Goal: Task Accomplishment & Management: Use online tool/utility

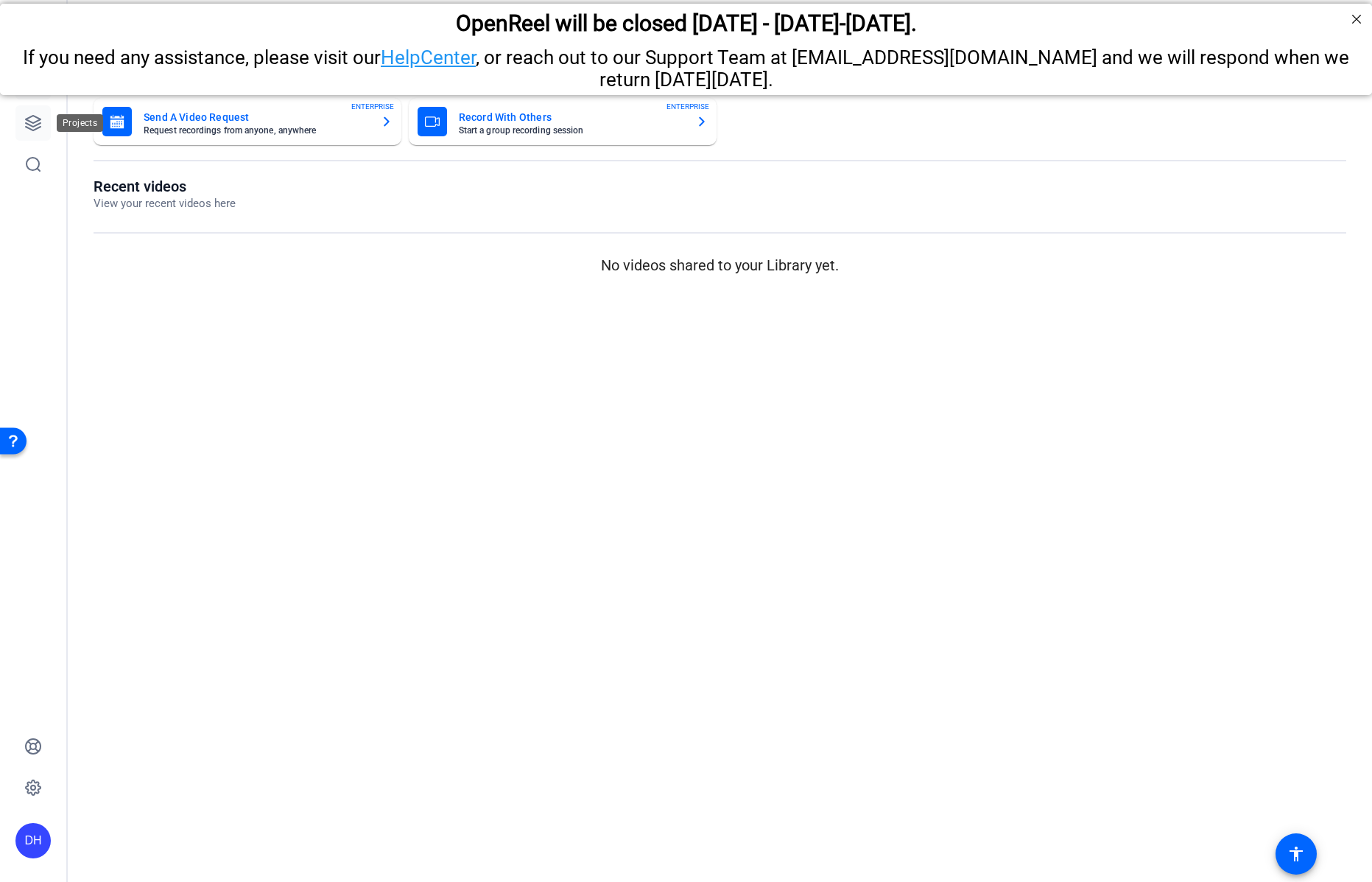
click at [32, 123] on icon at bounding box center [33, 123] width 18 height 18
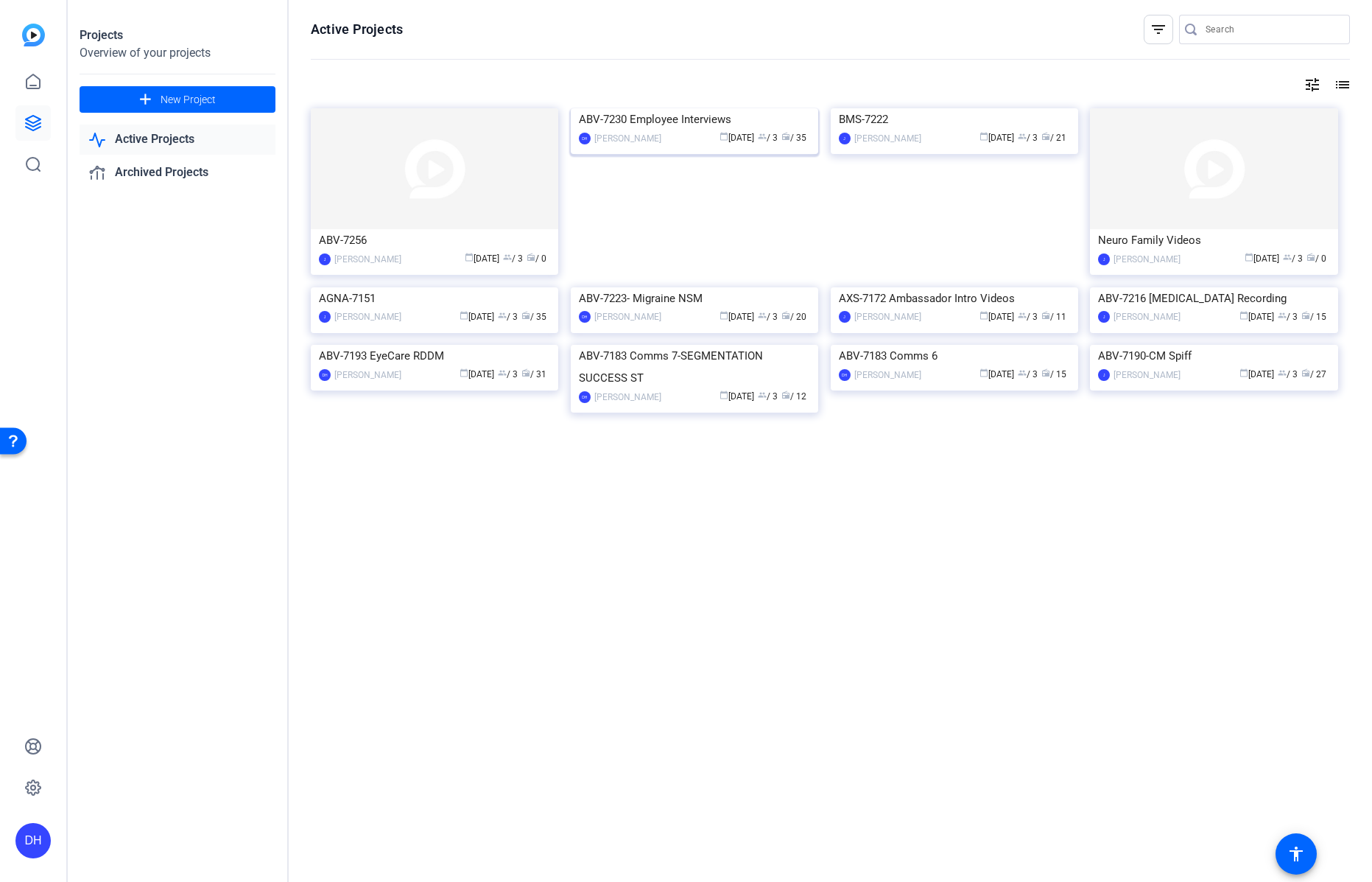
click at [628, 146] on div "[PERSON_NAME]" at bounding box center [628, 138] width 67 height 15
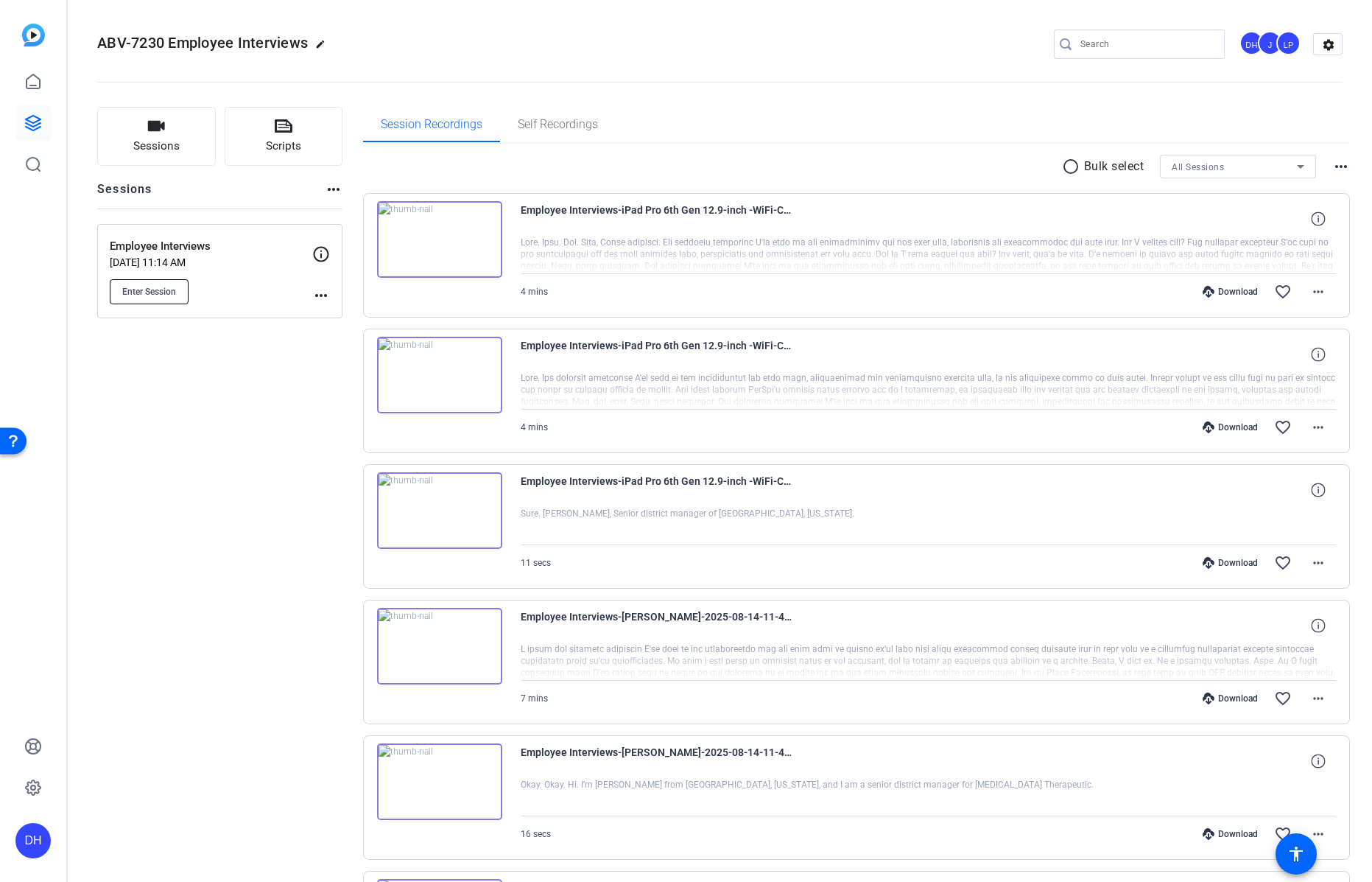
click at [150, 289] on span "Enter Session" at bounding box center [148, 292] width 54 height 12
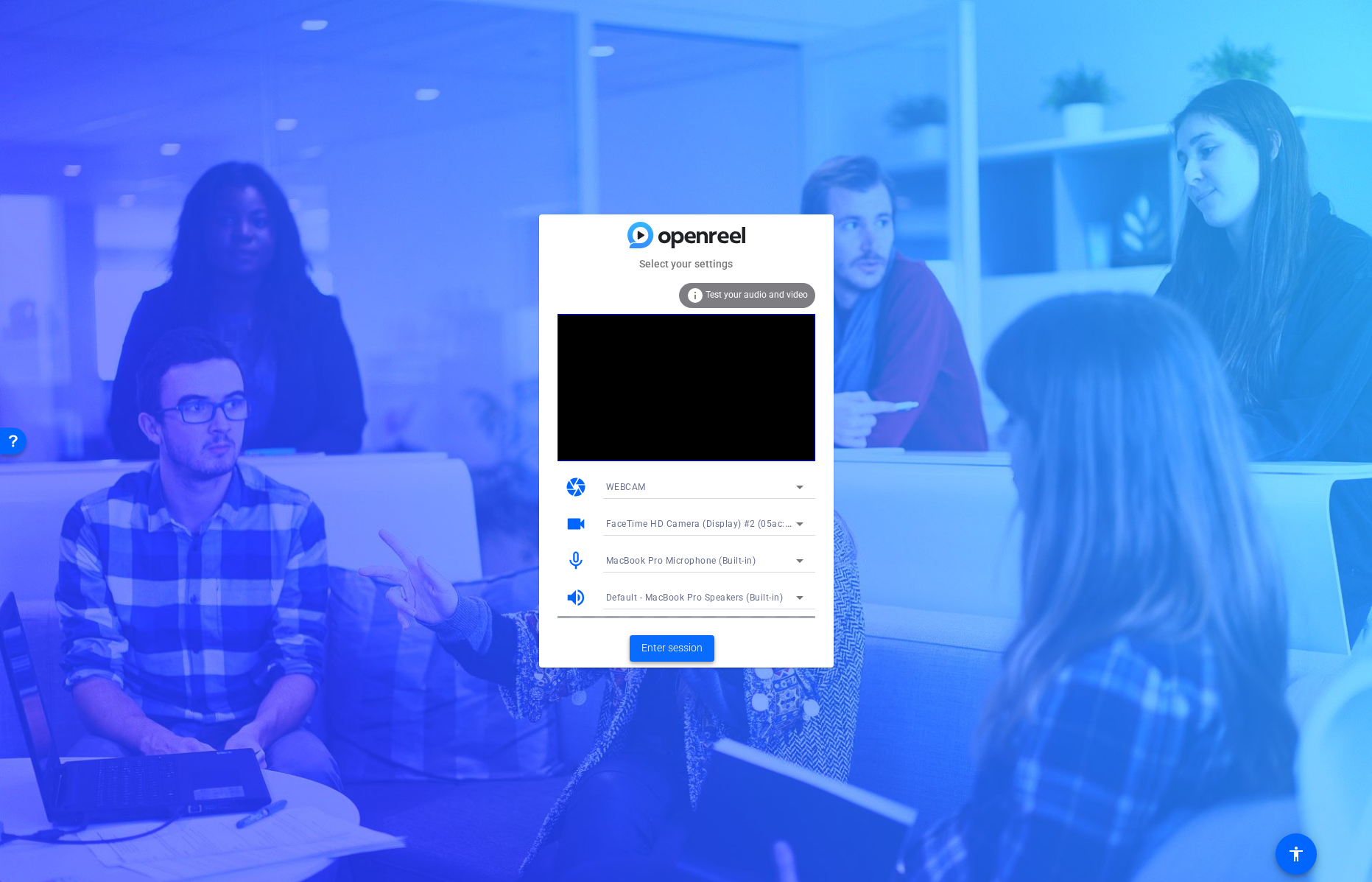
click at [670, 648] on span "Enter session" at bounding box center [672, 648] width 61 height 16
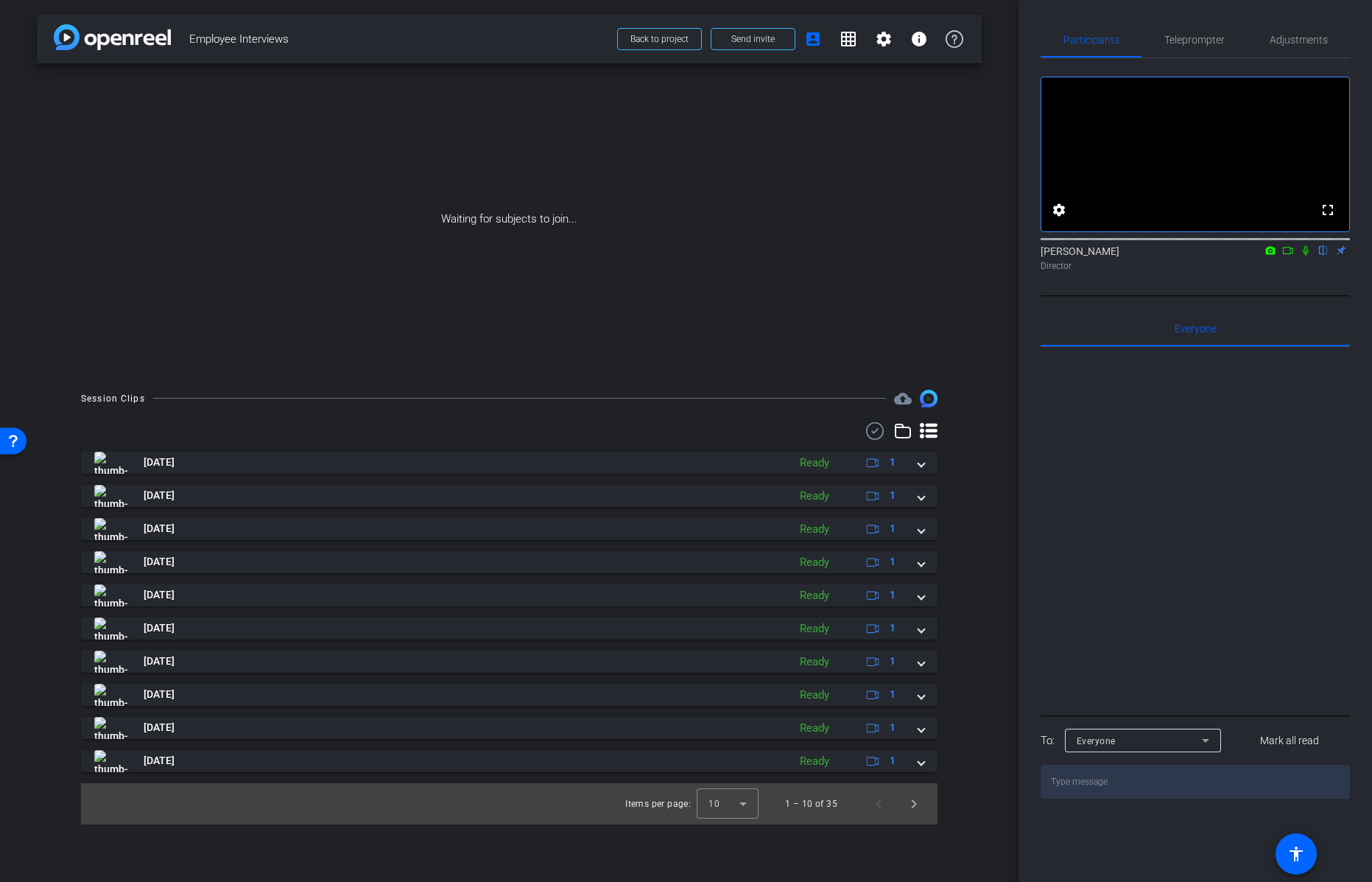
click at [1309, 256] on icon at bounding box center [1306, 251] width 12 height 11
click at [1290, 256] on icon at bounding box center [1288, 251] width 12 height 11
click at [1299, 258] on mat-icon at bounding box center [1306, 251] width 18 height 14
click at [1287, 256] on icon at bounding box center [1288, 251] width 12 height 11
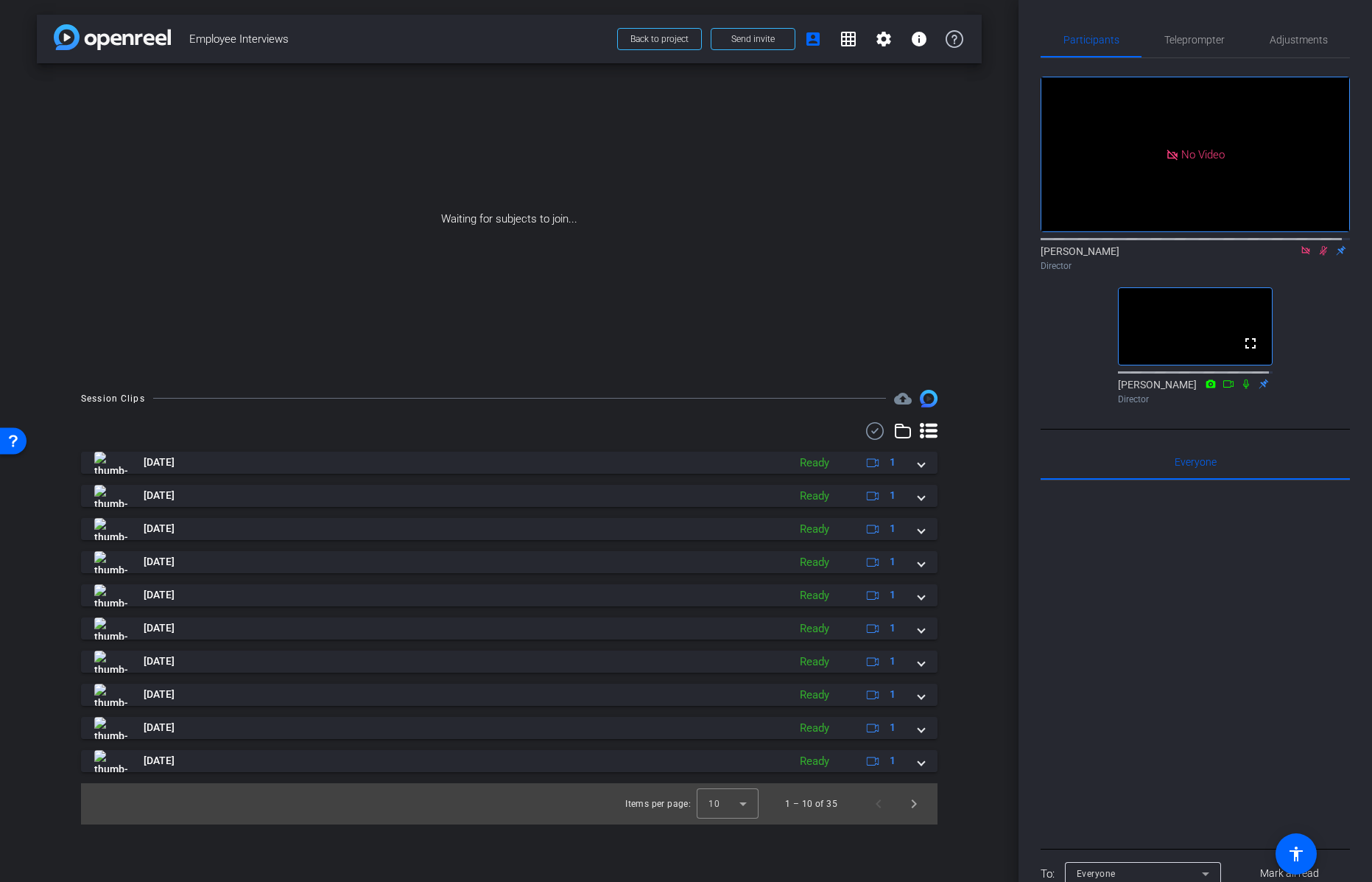
click at [1317, 256] on icon at bounding box center [1323, 251] width 12 height 11
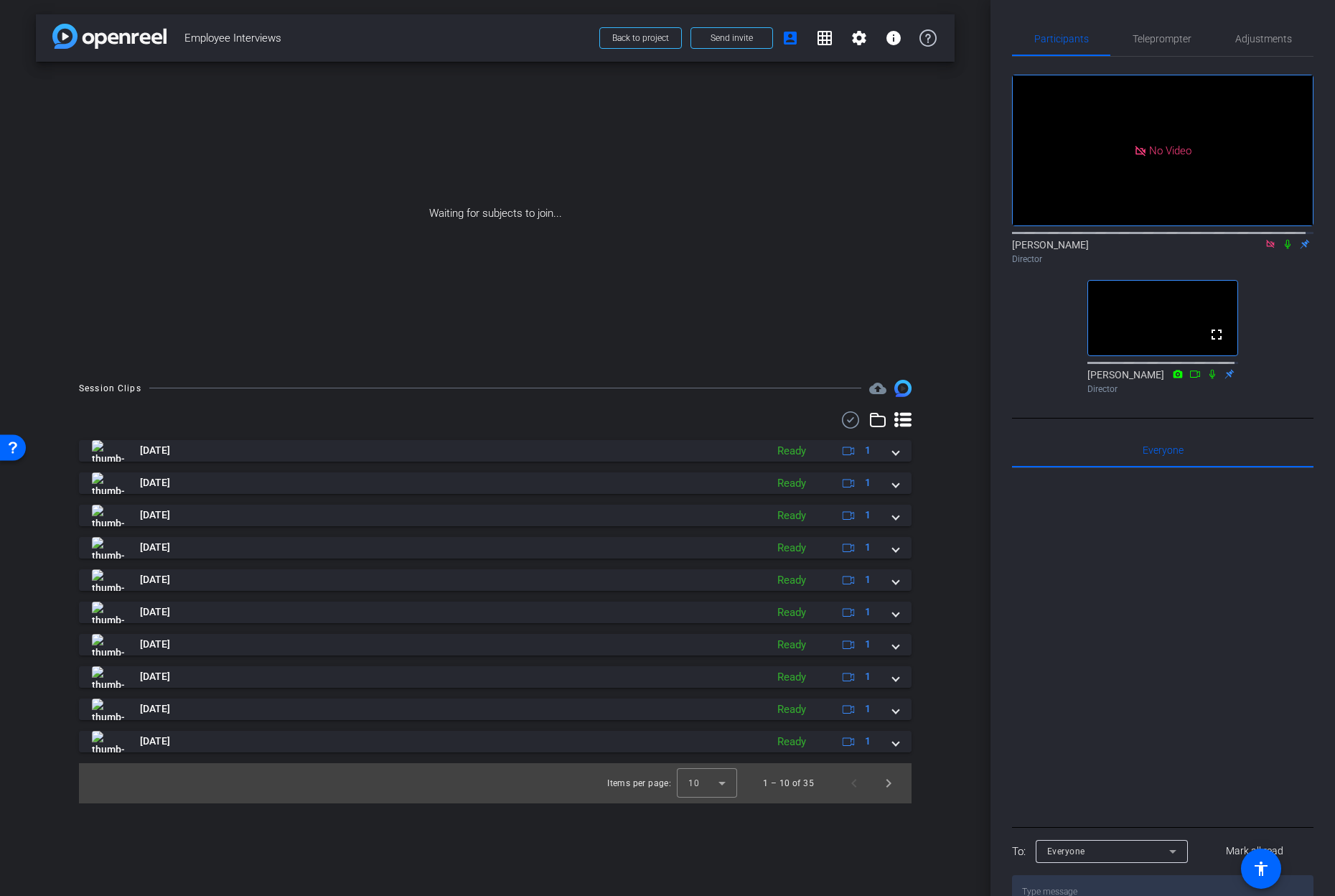
click at [1267, 248] on icon at bounding box center [1270, 243] width 8 height 8
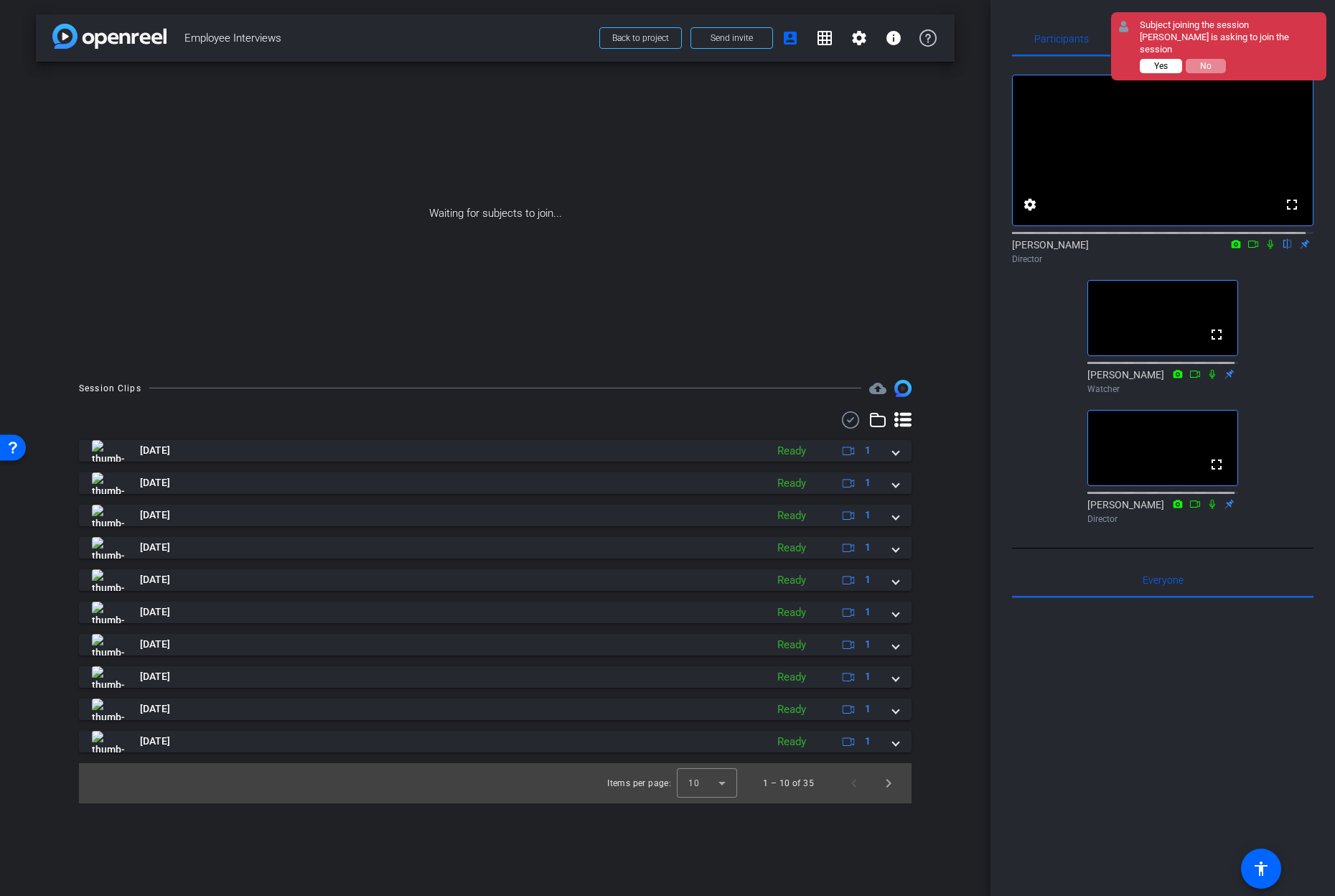
click at [1157, 61] on span "Yes" at bounding box center [1161, 66] width 13 height 10
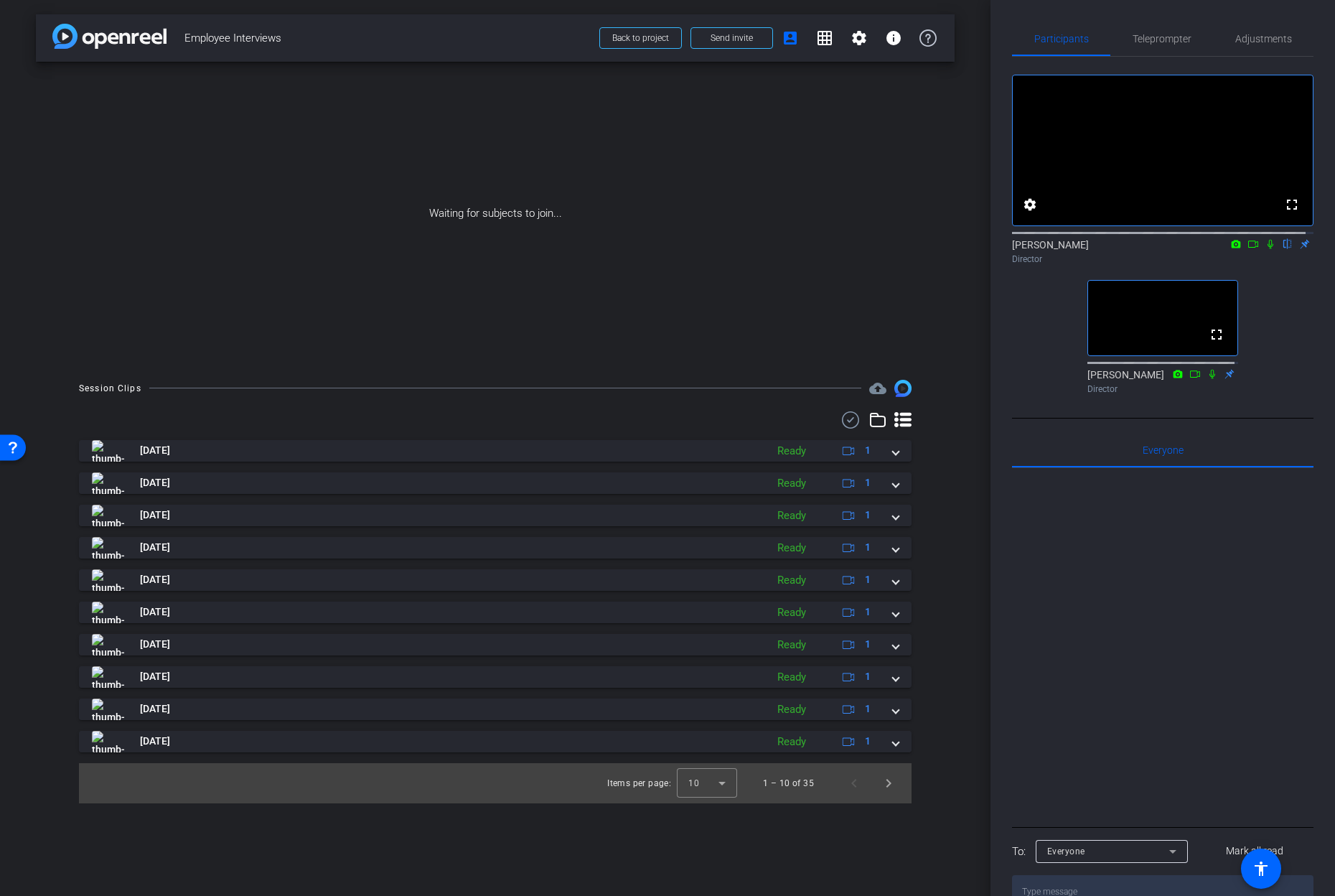
click at [1248, 249] on icon at bounding box center [1253, 244] width 11 height 10
click at [1282, 249] on icon at bounding box center [1287, 244] width 11 height 10
click at [1284, 249] on icon at bounding box center [1287, 244] width 8 height 10
click at [1267, 248] on icon at bounding box center [1270, 243] width 8 height 8
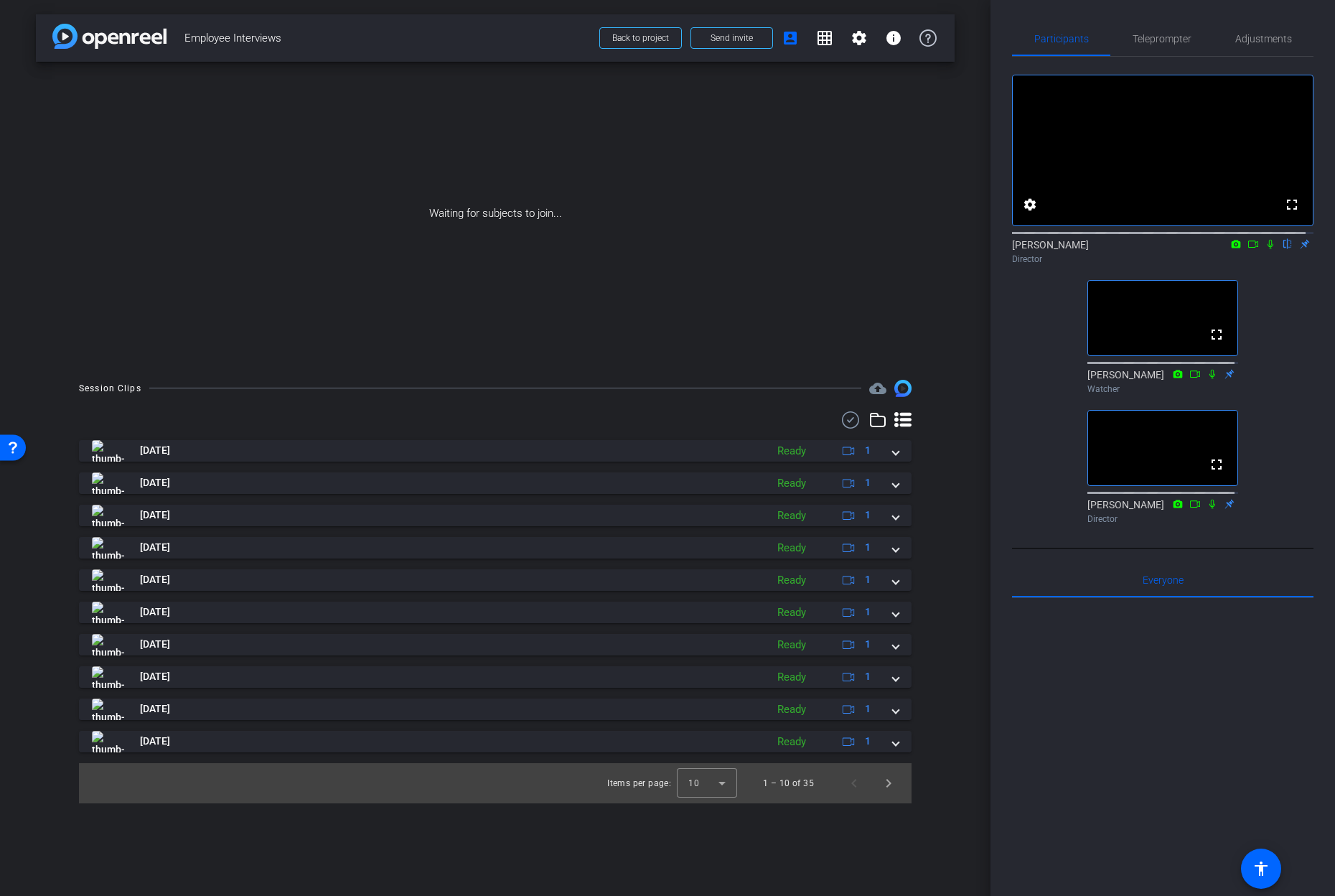
click at [1265, 249] on icon at bounding box center [1270, 244] width 11 height 10
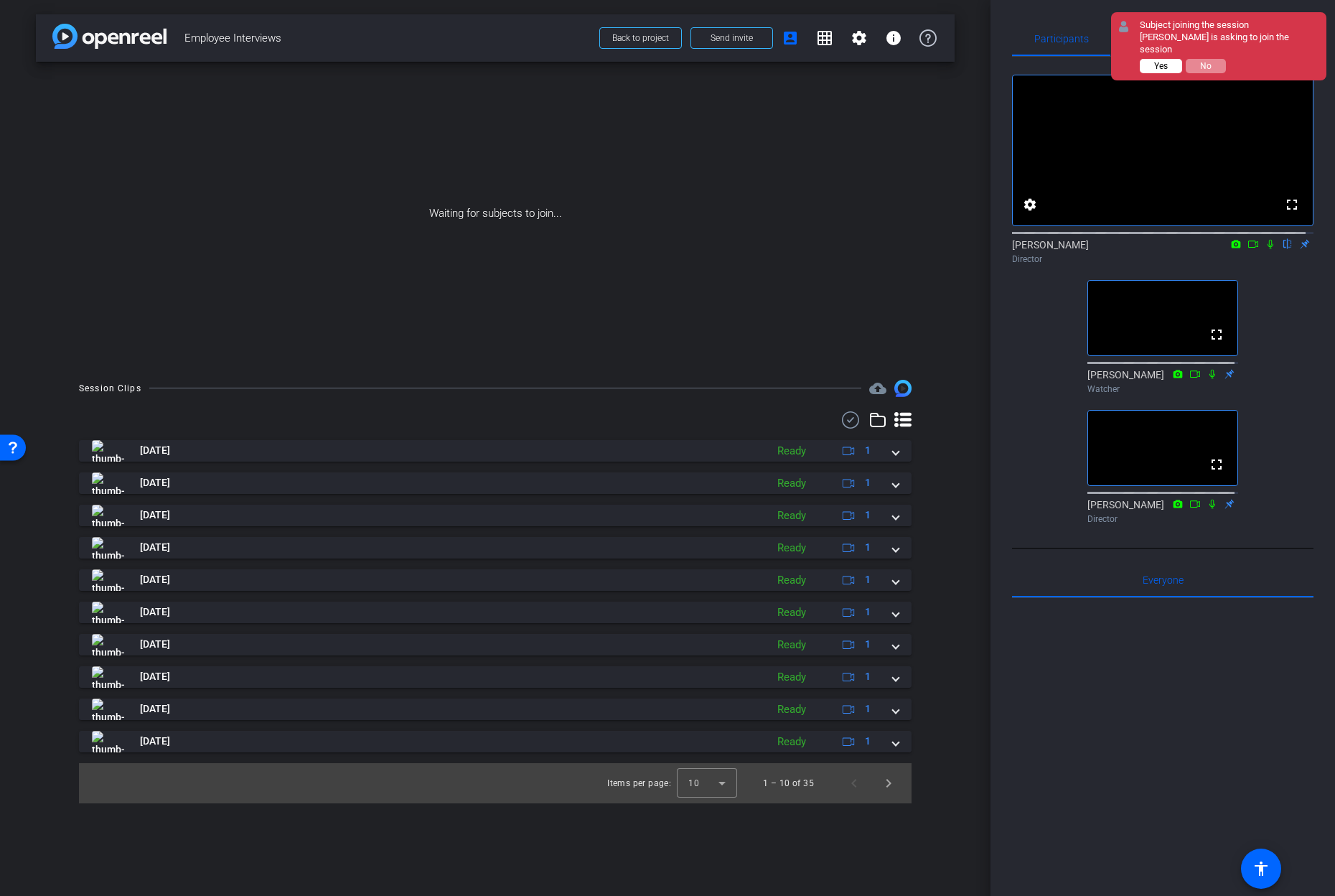
click at [1158, 61] on span "Yes" at bounding box center [1161, 66] width 13 height 10
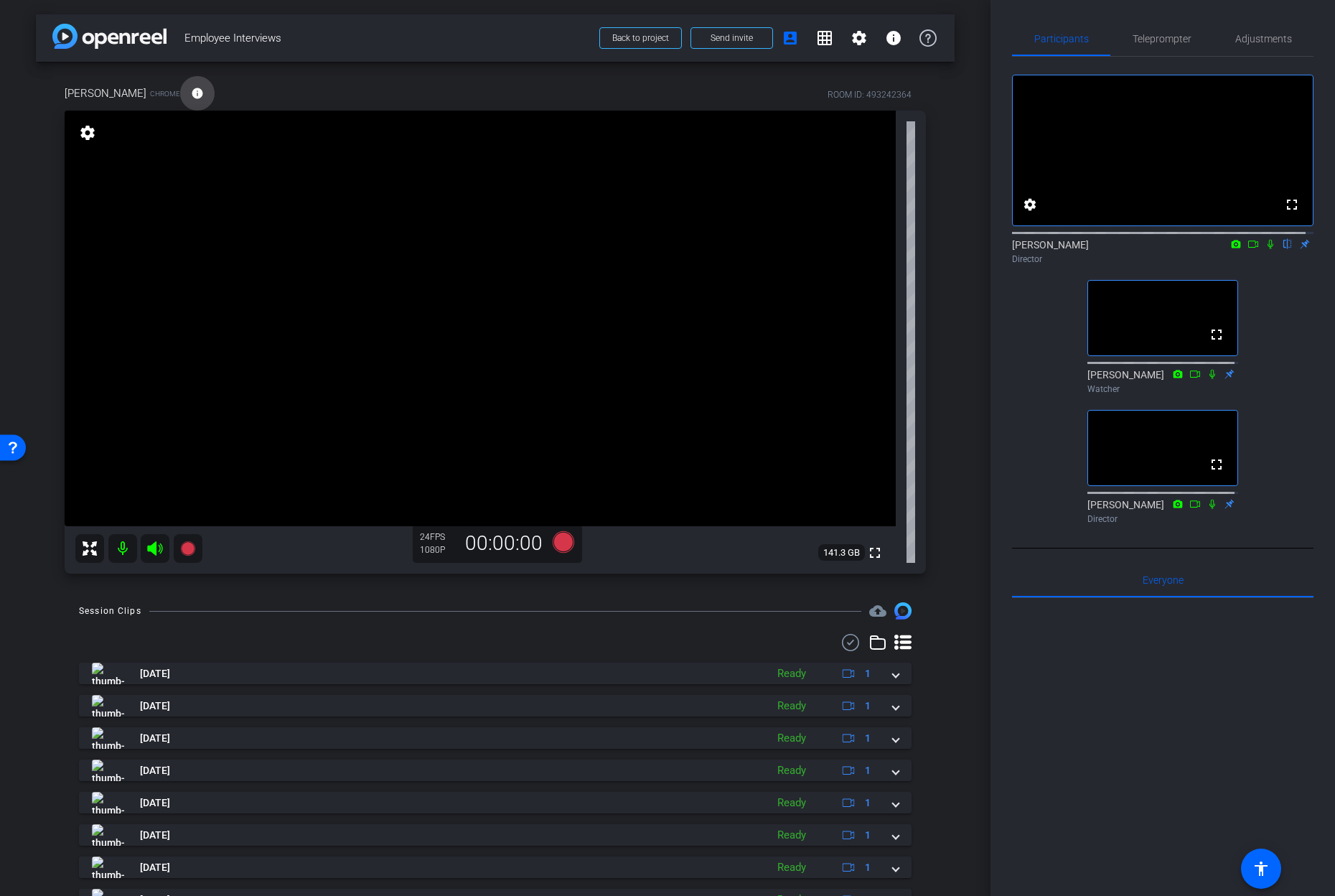
click at [191, 92] on mat-icon "info" at bounding box center [198, 93] width 13 height 13
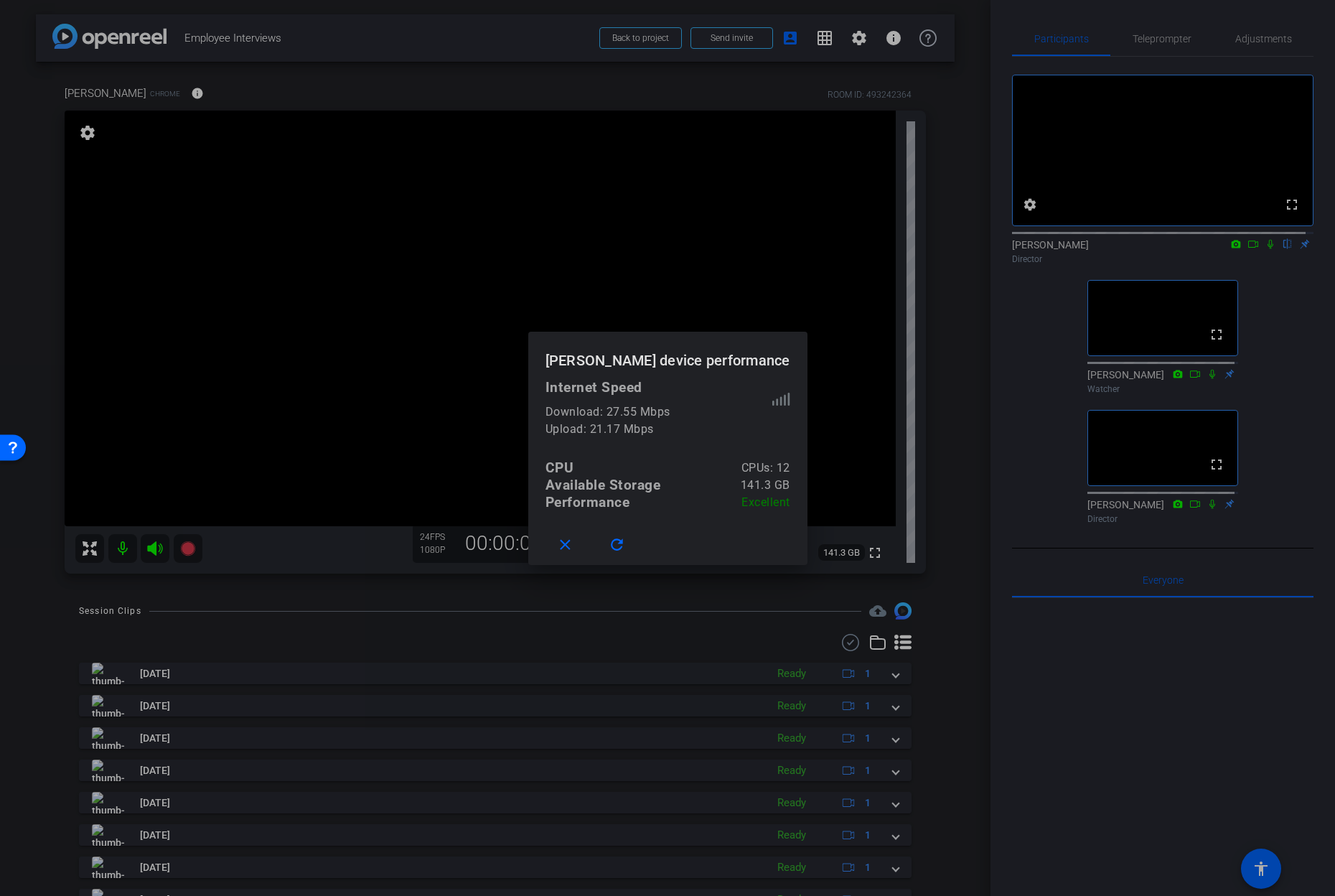
click at [285, 85] on div at bounding box center [667, 448] width 1335 height 896
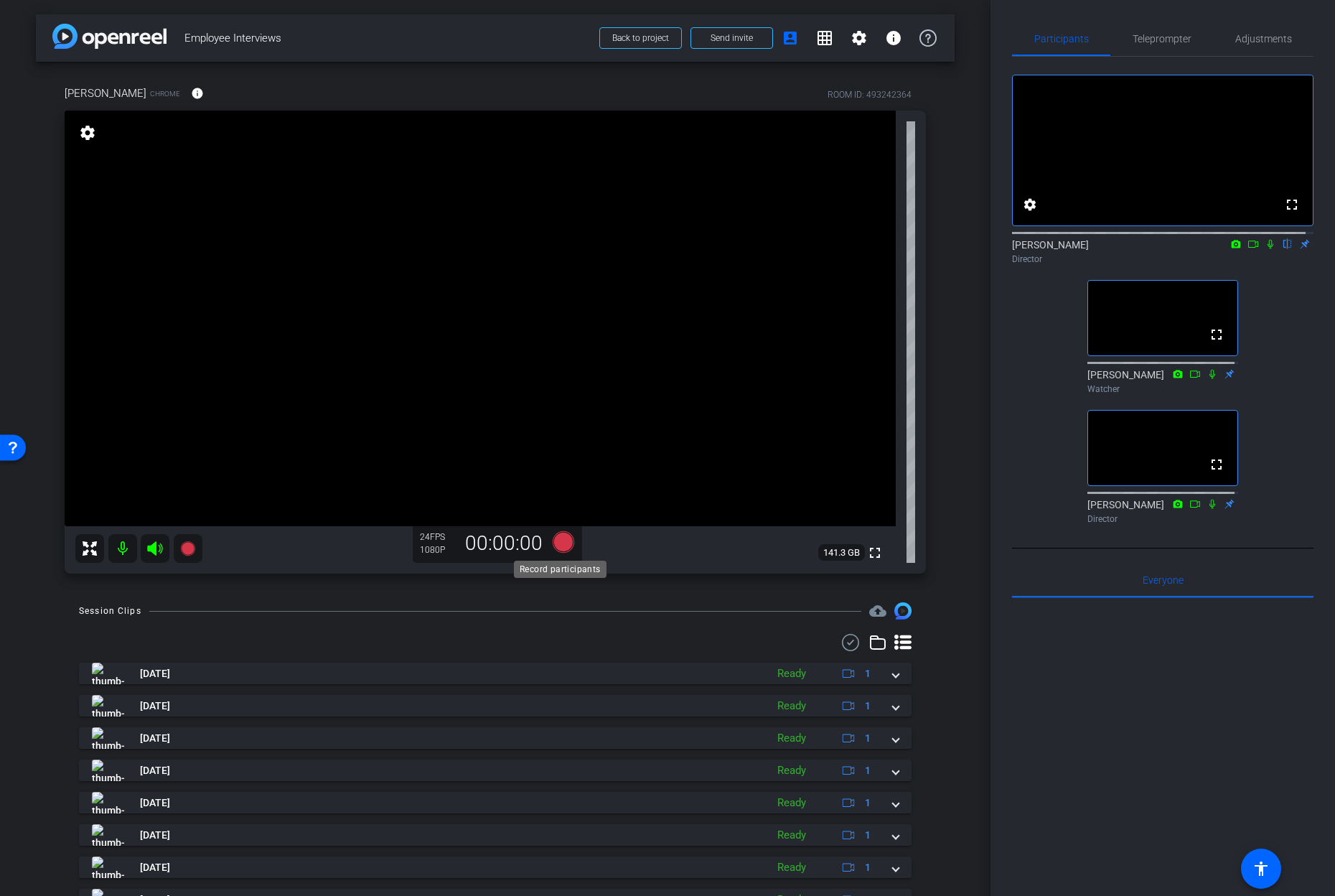
click at [561, 542] on icon at bounding box center [563, 542] width 22 height 22
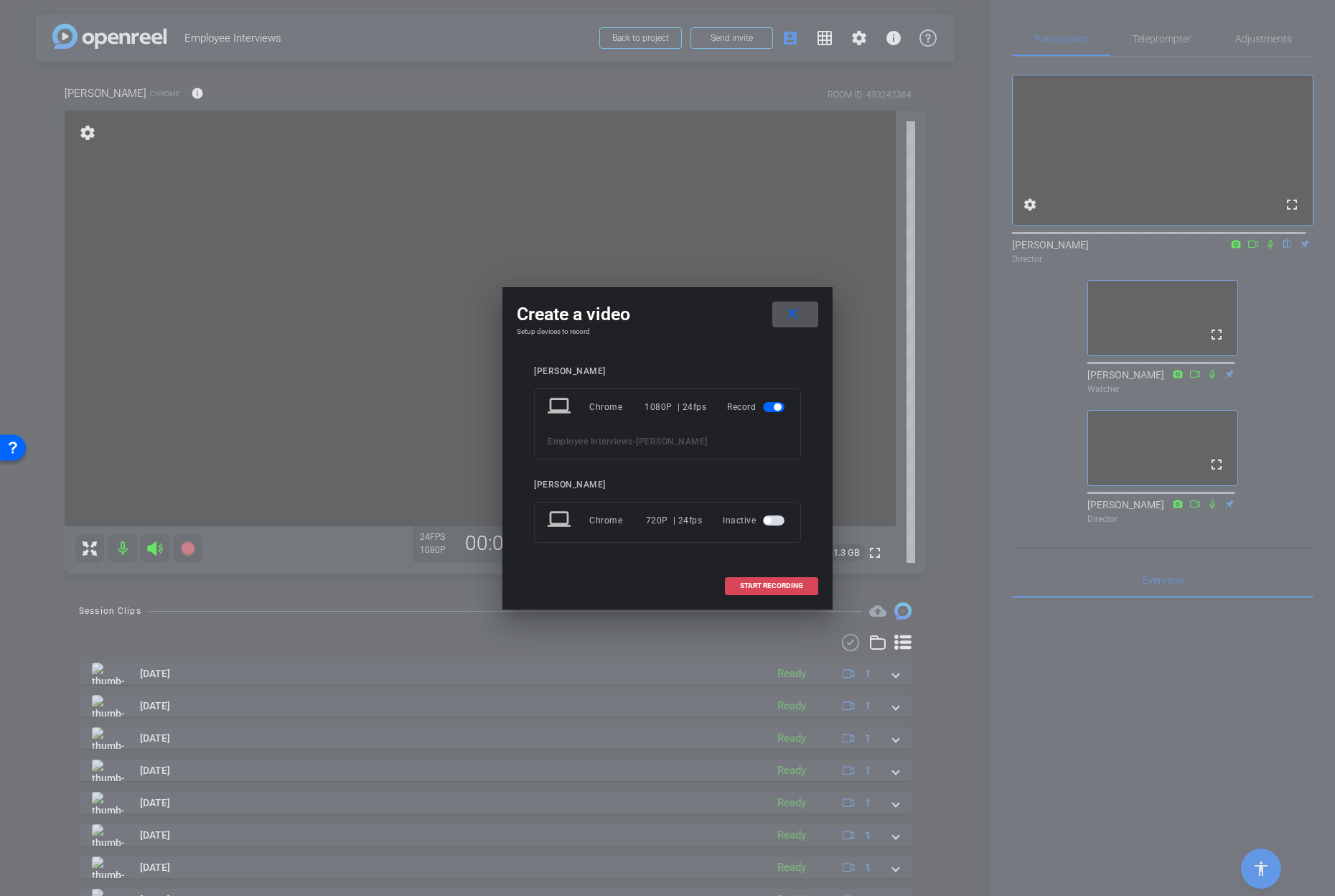
click at [785, 583] on span "START RECORDING" at bounding box center [772, 586] width 63 height 8
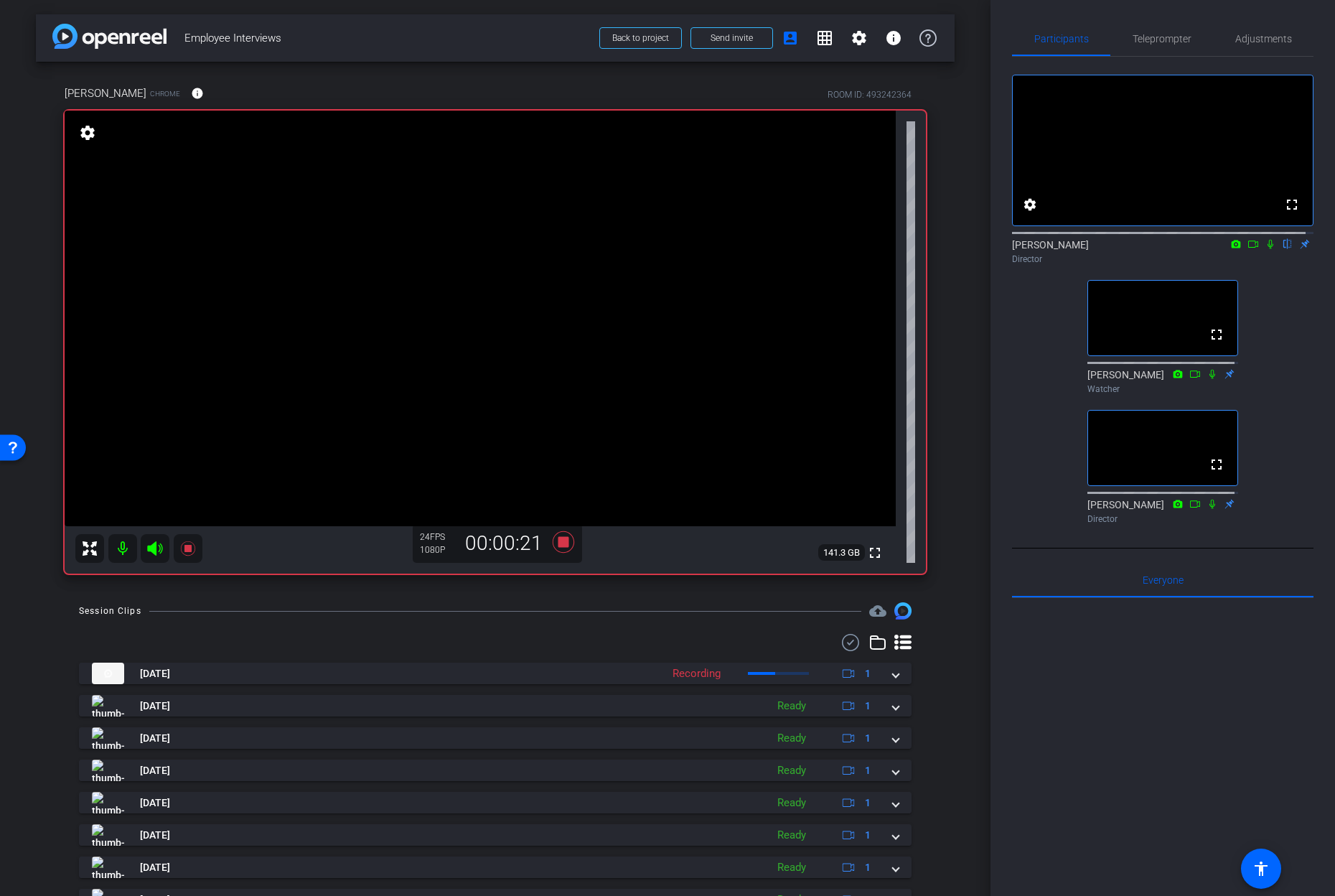
click at [1265, 249] on icon at bounding box center [1270, 244] width 11 height 10
click at [1267, 249] on icon at bounding box center [1270, 244] width 8 height 10
click at [558, 541] on icon at bounding box center [563, 542] width 22 height 22
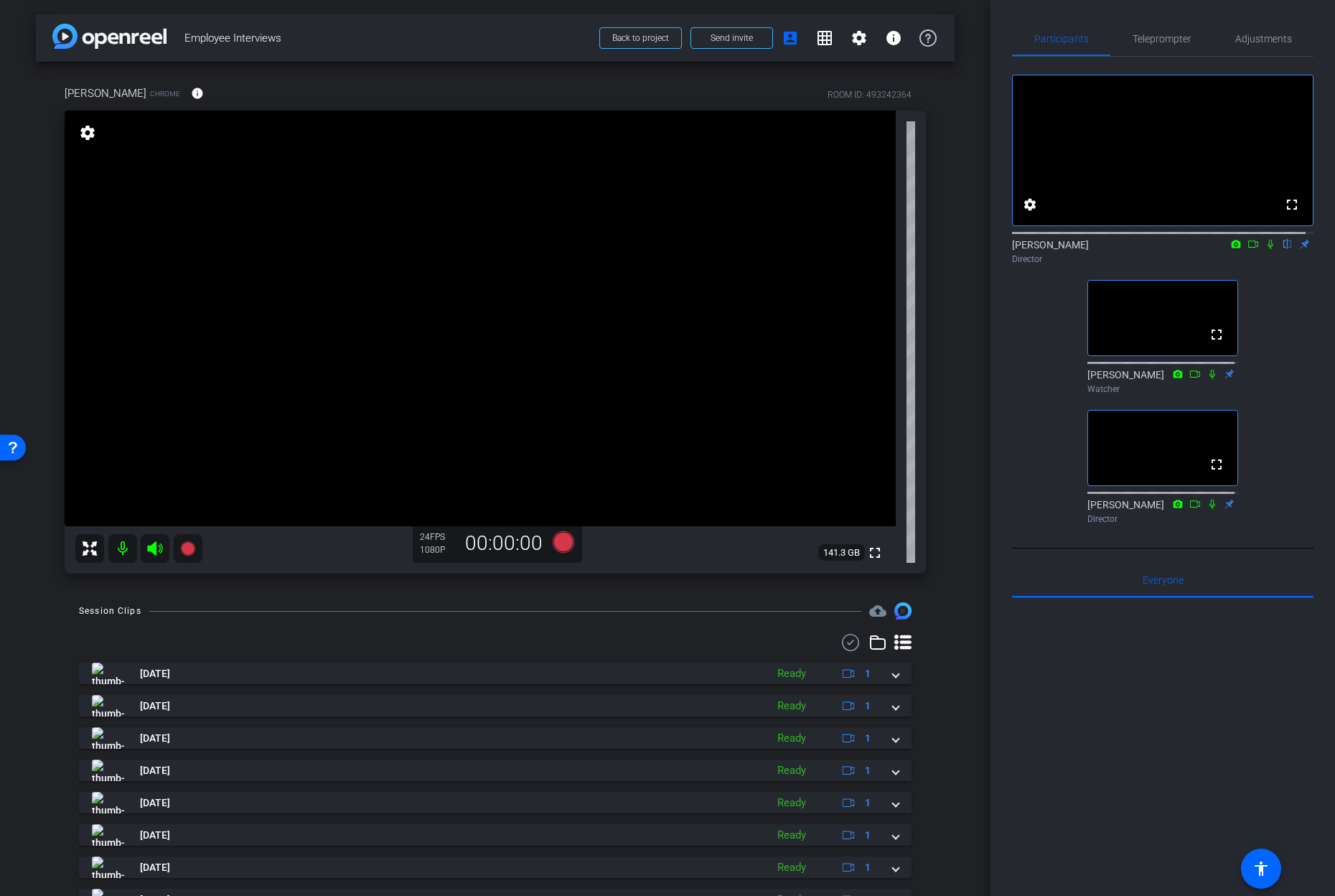
click at [1265, 249] on icon at bounding box center [1270, 244] width 11 height 10
click at [1248, 249] on icon at bounding box center [1253, 244] width 11 height 10
click at [563, 541] on icon at bounding box center [563, 542] width 22 height 22
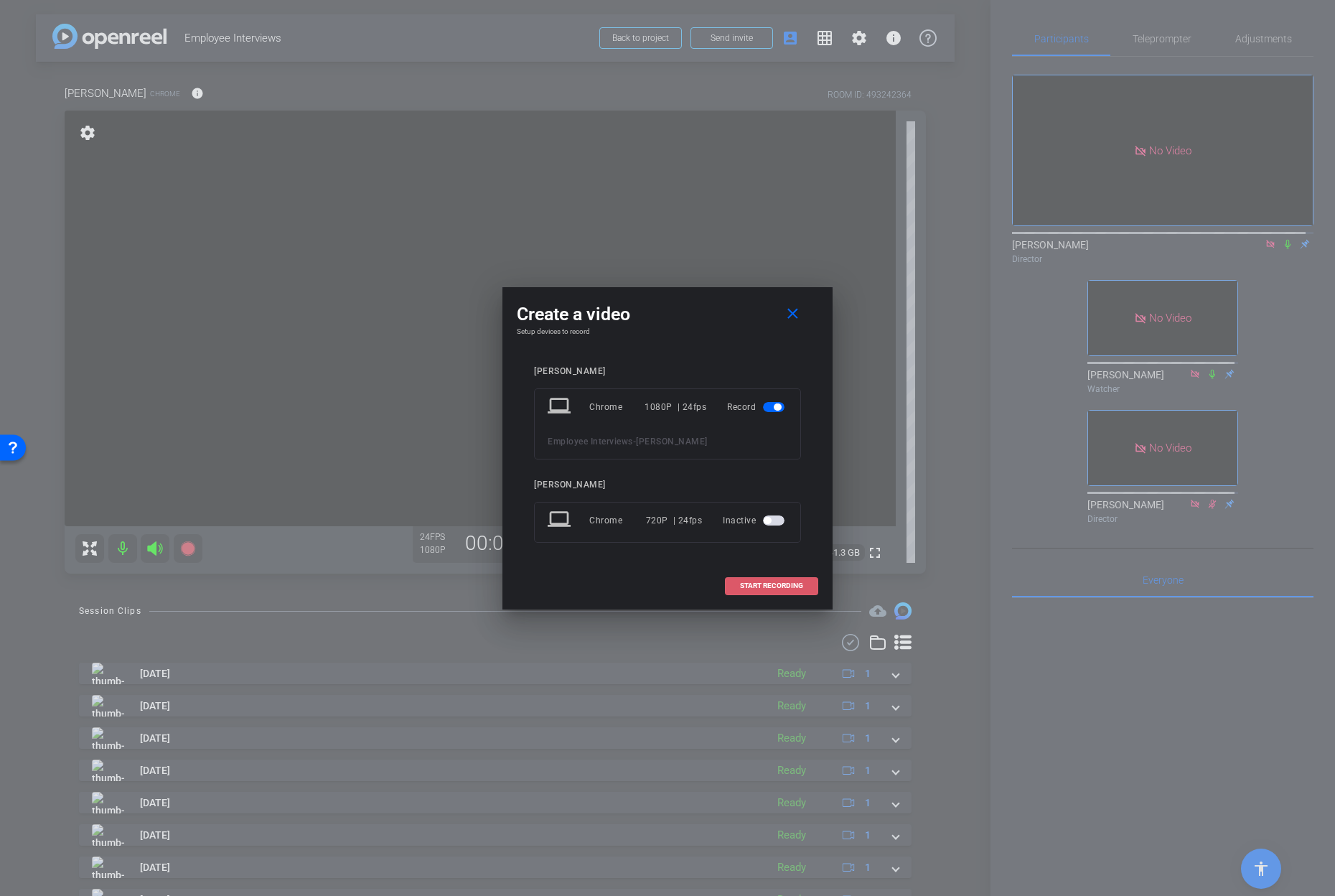
click at [788, 582] on span "START RECORDING" at bounding box center [772, 586] width 63 height 8
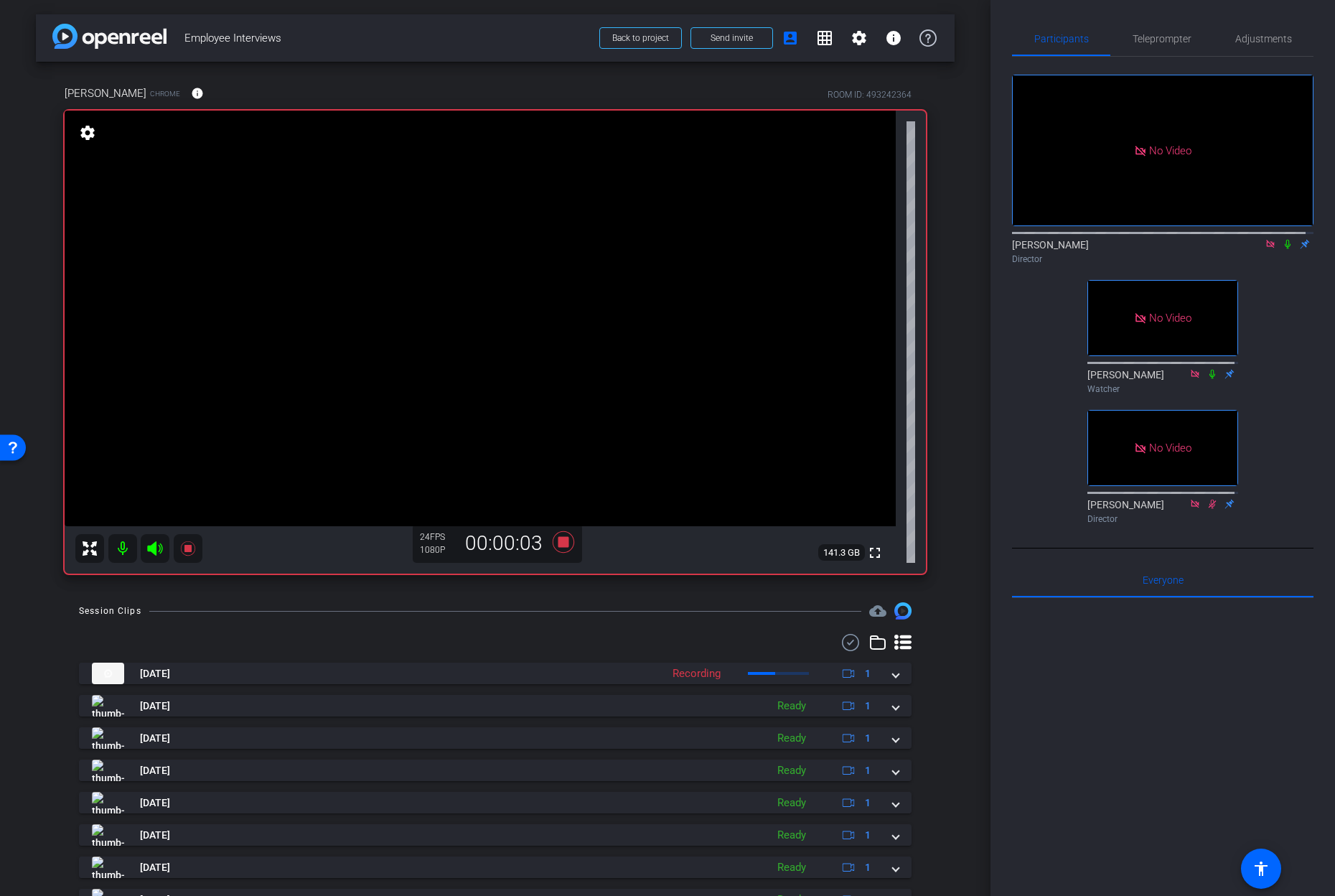
click at [1282, 249] on icon at bounding box center [1287, 244] width 11 height 10
click at [1265, 249] on icon at bounding box center [1270, 244] width 11 height 10
click at [1248, 249] on icon at bounding box center [1253, 244] width 11 height 10
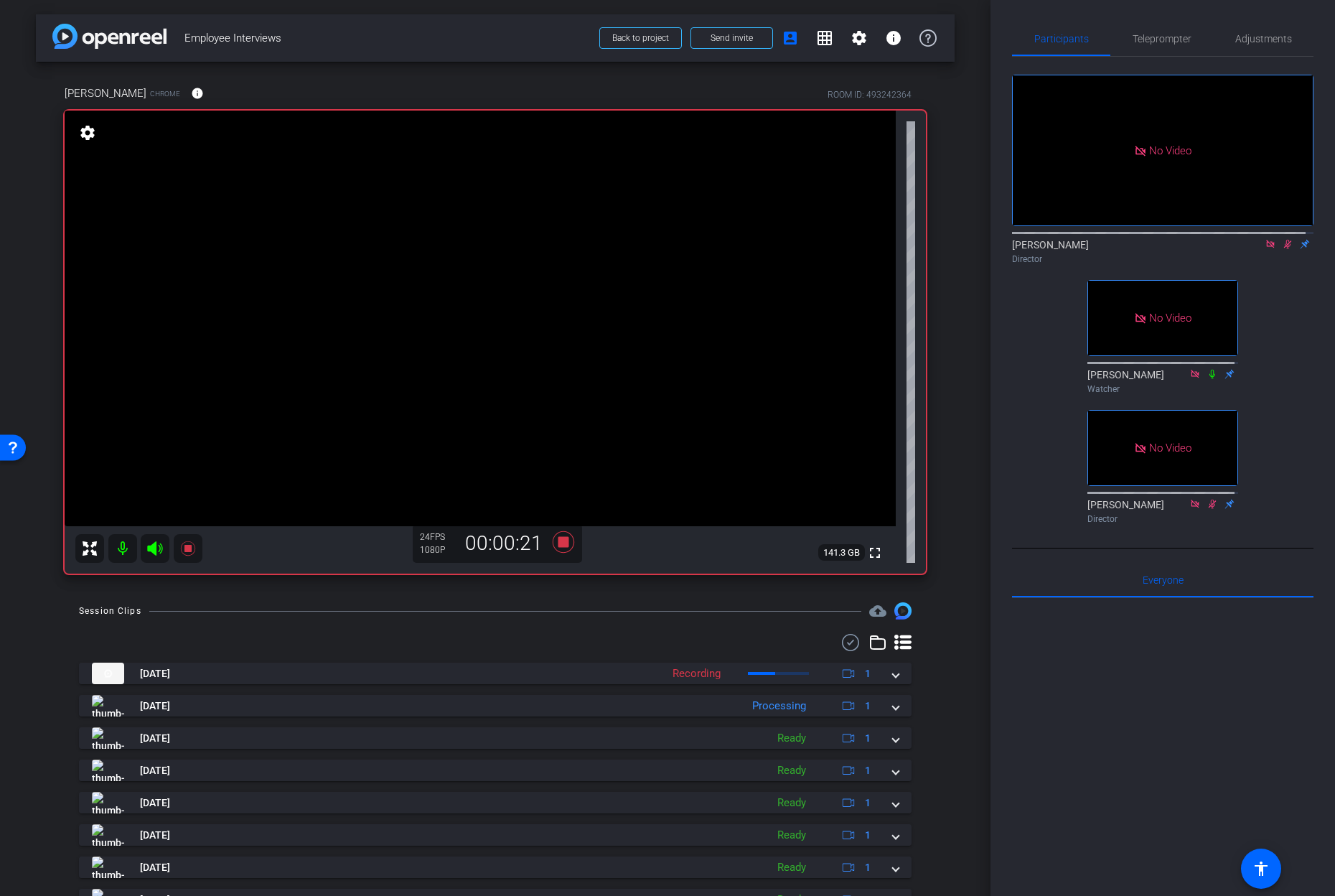
click at [1265, 249] on icon at bounding box center [1270, 244] width 11 height 10
click at [1248, 249] on icon at bounding box center [1253, 244] width 11 height 10
click at [1283, 249] on icon at bounding box center [1287, 244] width 11 height 10
click at [1282, 249] on icon at bounding box center [1287, 244] width 11 height 10
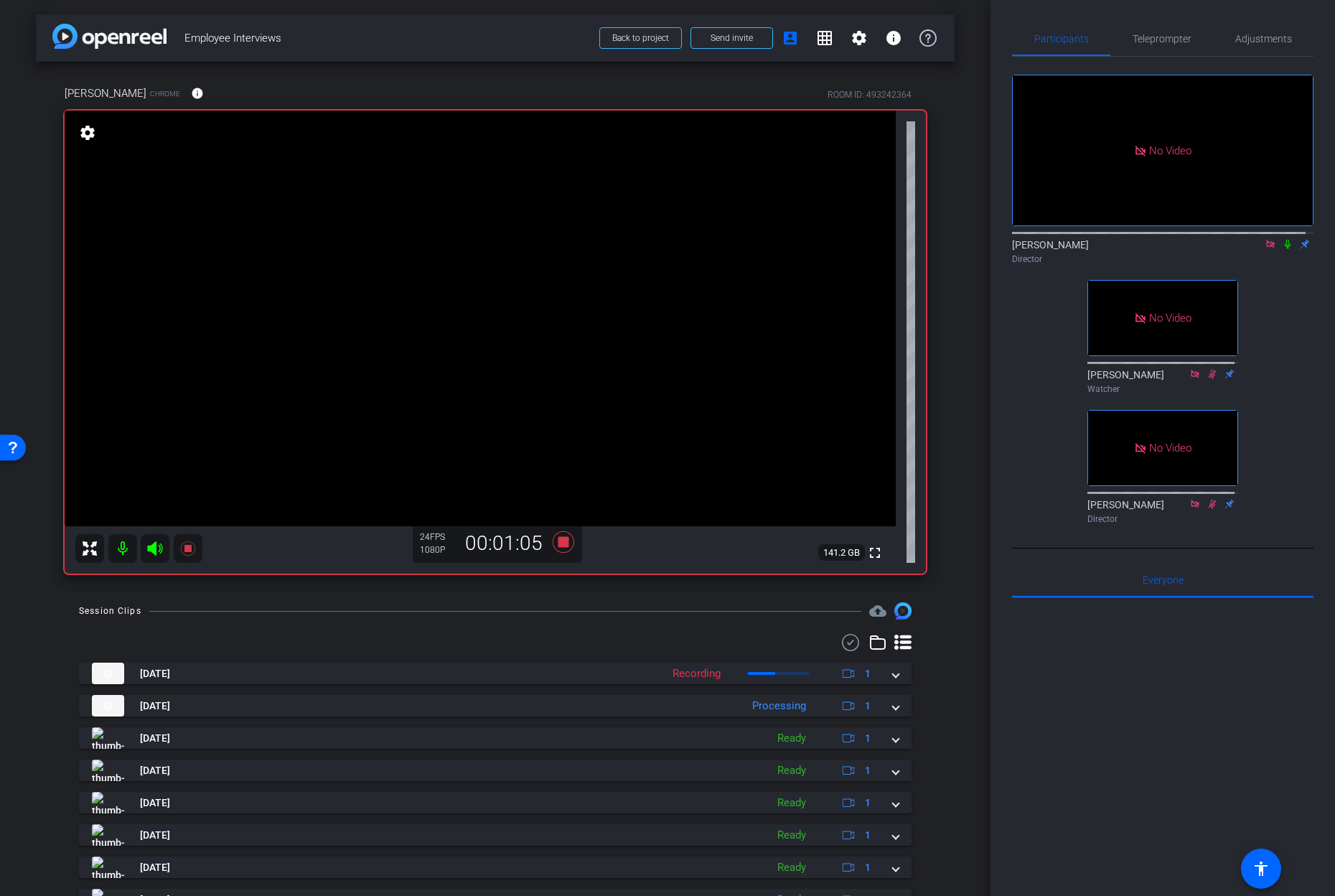
click at [1282, 249] on icon at bounding box center [1287, 244] width 11 height 10
click at [1284, 249] on icon at bounding box center [1287, 244] width 8 height 10
click at [1282, 249] on icon at bounding box center [1287, 244] width 11 height 10
click at [1284, 249] on icon at bounding box center [1287, 244] width 8 height 10
click at [1282, 249] on icon at bounding box center [1287, 244] width 11 height 10
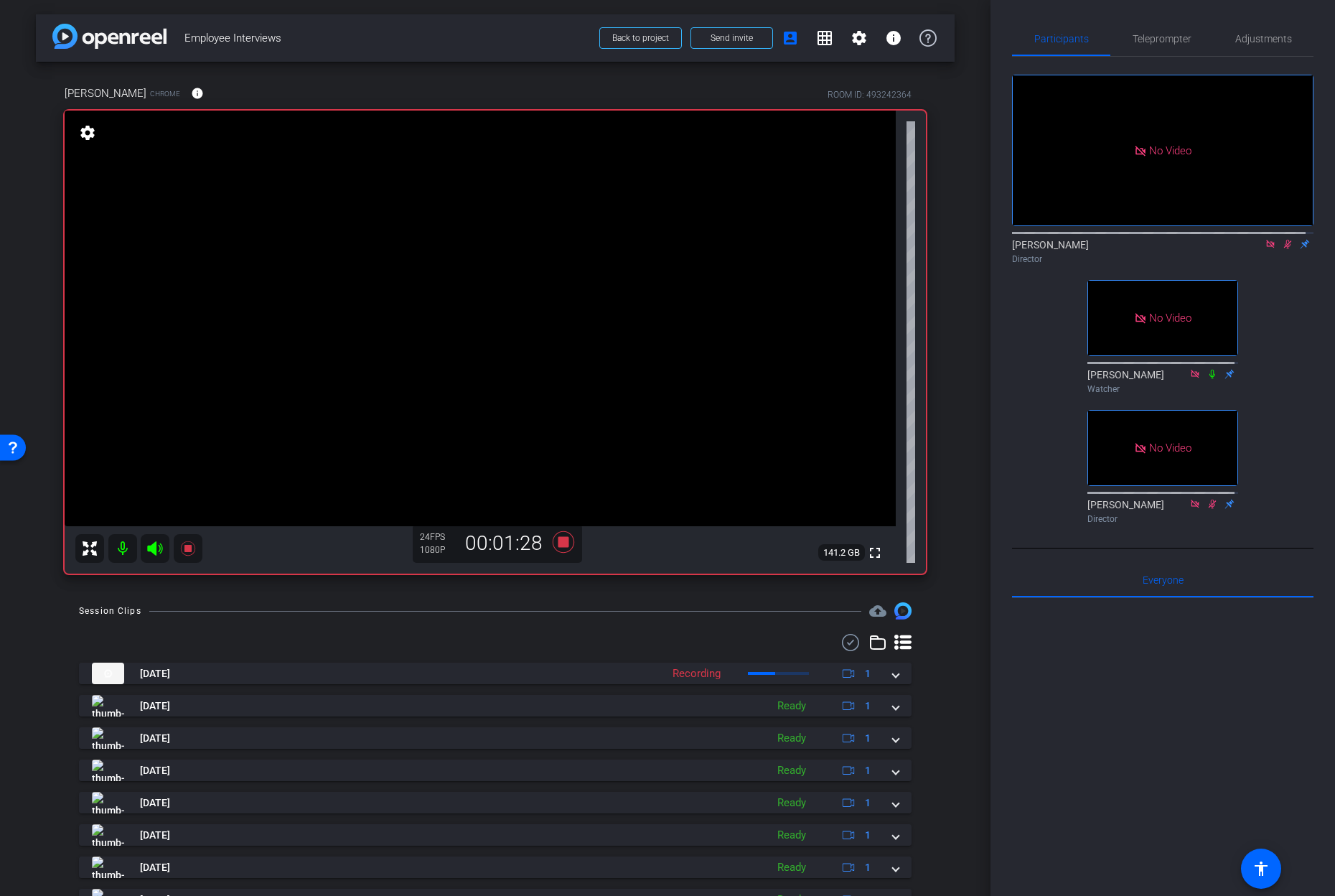
click at [1267, 248] on icon at bounding box center [1270, 243] width 8 height 8
click at [1265, 249] on icon at bounding box center [1270, 244] width 11 height 10
click at [1248, 249] on icon at bounding box center [1253, 244] width 11 height 10
click at [1282, 249] on icon at bounding box center [1287, 244] width 11 height 10
click at [1284, 249] on icon at bounding box center [1287, 244] width 8 height 10
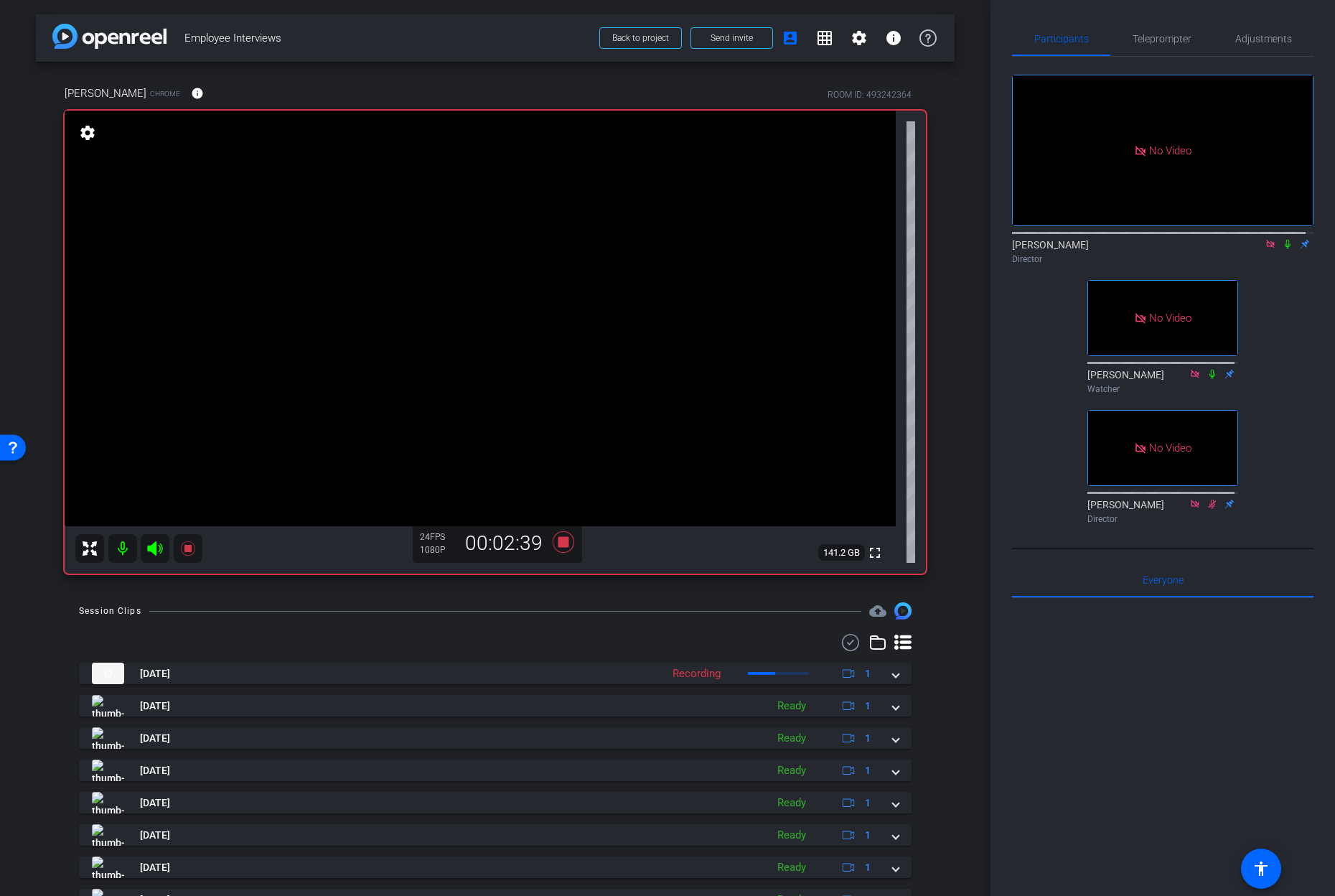
click at [1285, 249] on icon at bounding box center [1287, 244] width 6 height 10
click at [1265, 249] on icon at bounding box center [1270, 244] width 11 height 10
click at [1249, 249] on icon at bounding box center [1253, 244] width 11 height 10
click at [1282, 249] on icon at bounding box center [1287, 244] width 11 height 10
click at [1267, 248] on icon at bounding box center [1270, 243] width 8 height 8
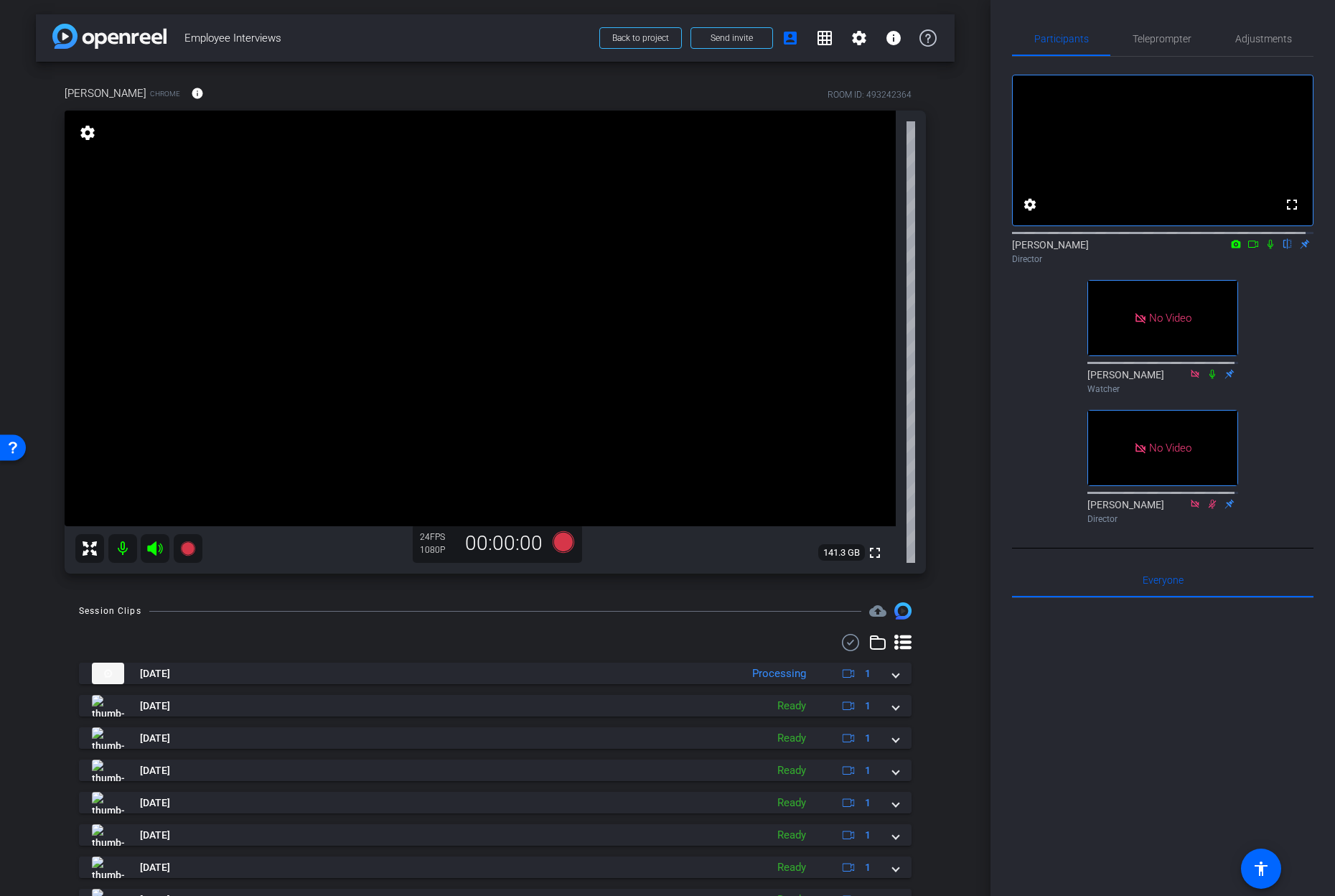
click at [1249, 249] on icon at bounding box center [1253, 244] width 11 height 10
click at [1282, 249] on icon at bounding box center [1287, 244] width 11 height 10
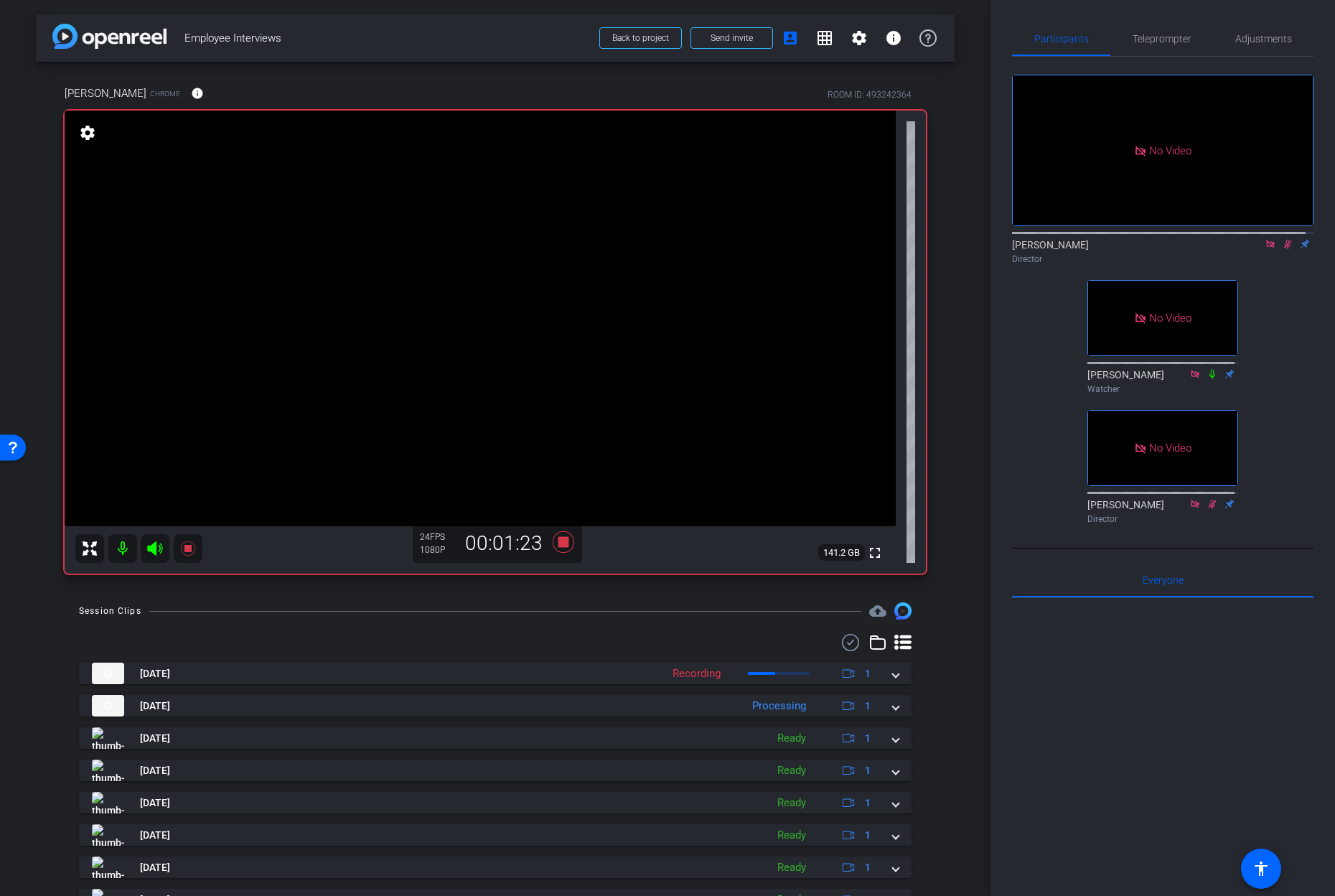
click at [1282, 249] on icon at bounding box center [1287, 244] width 11 height 10
click at [1283, 249] on icon at bounding box center [1287, 244] width 11 height 10
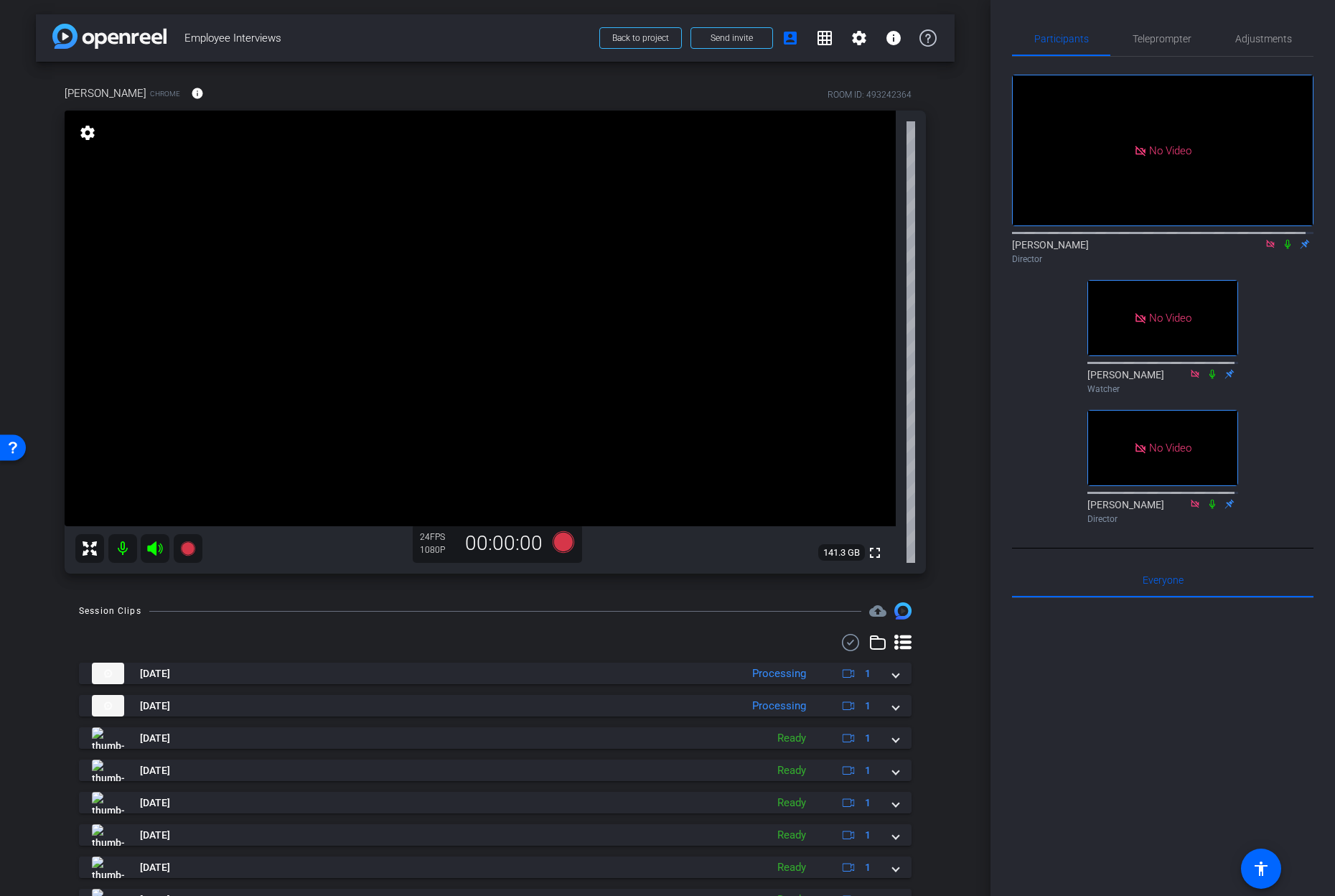
click at [1282, 249] on icon at bounding box center [1287, 244] width 11 height 10
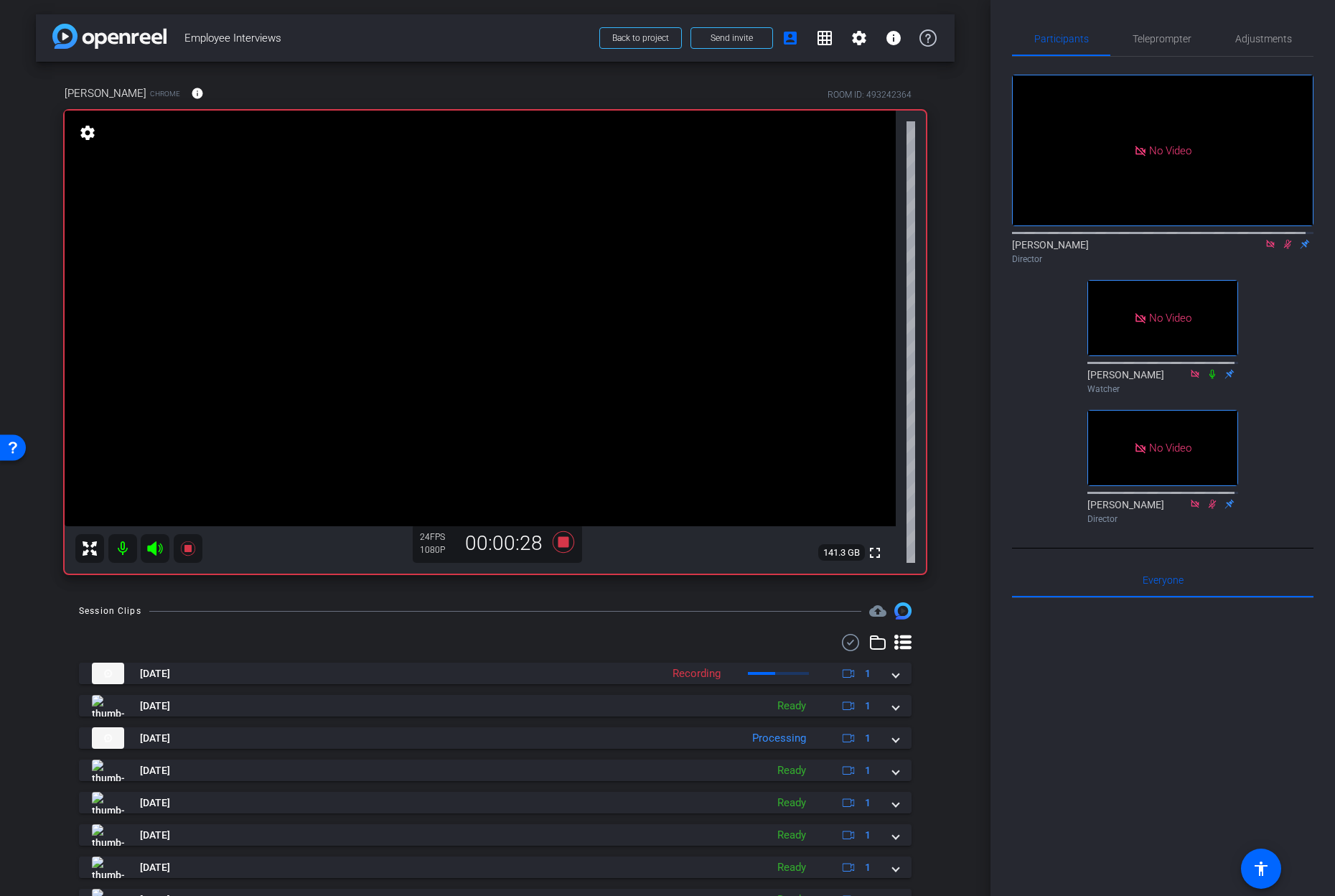
click at [1282, 249] on icon at bounding box center [1287, 244] width 11 height 10
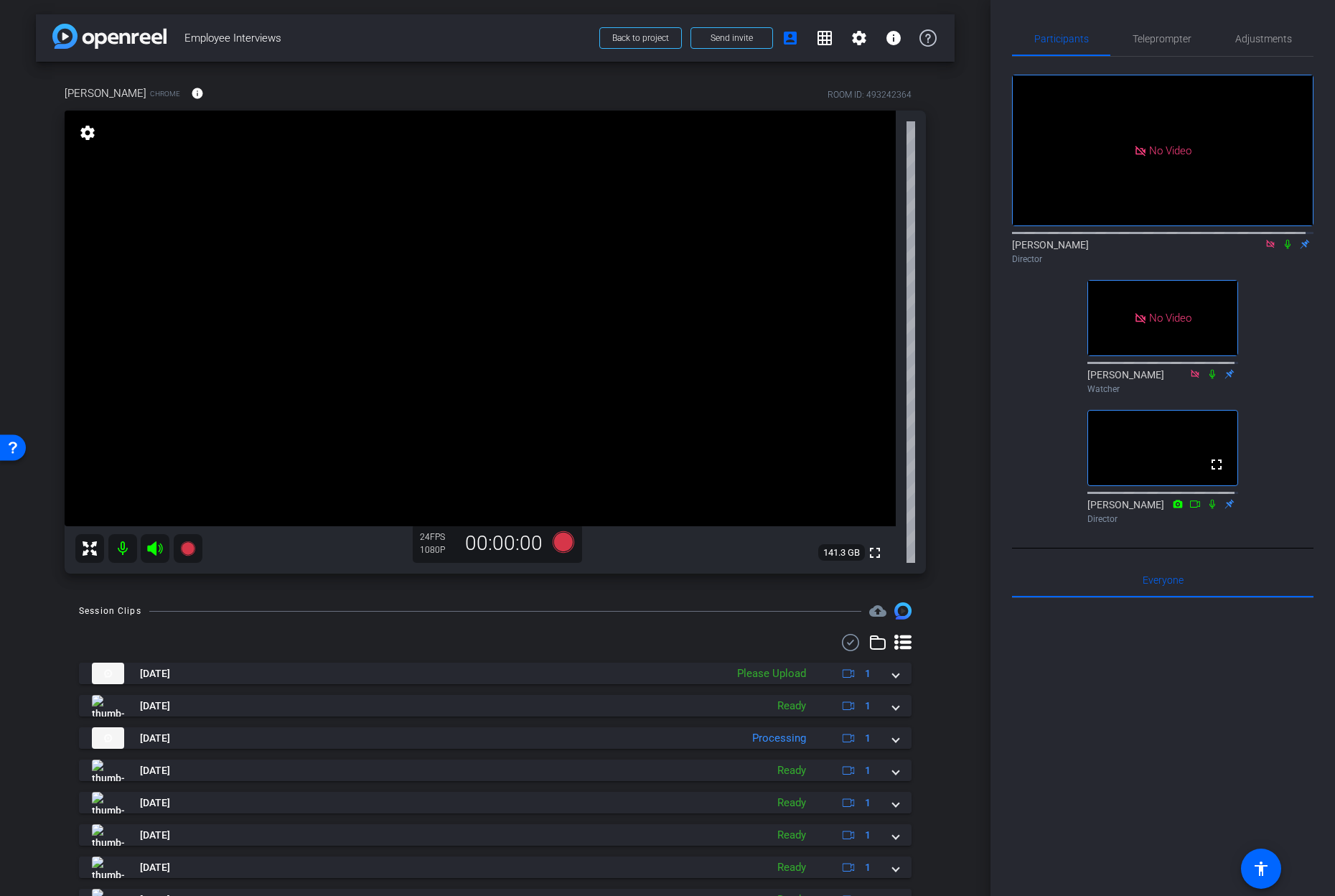
click at [1265, 249] on icon at bounding box center [1270, 244] width 11 height 10
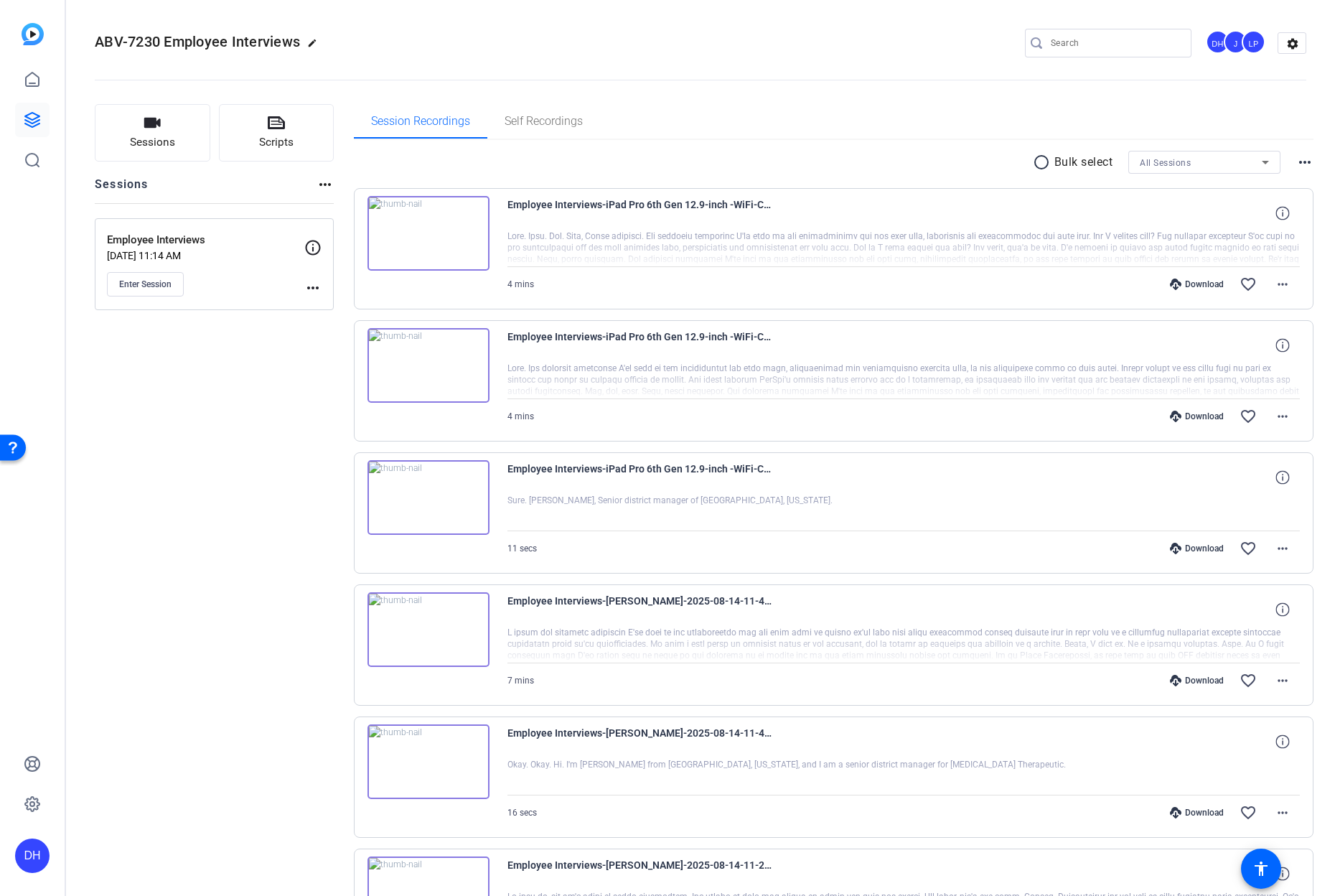
click at [216, 453] on div "Sessions Scripts Sessions more_horiz Employee Interviews Aug 06, 2025 @ 11:14 A…" at bounding box center [215, 837] width 239 height 1466
